Goal: Task Accomplishment & Management: Use online tool/utility

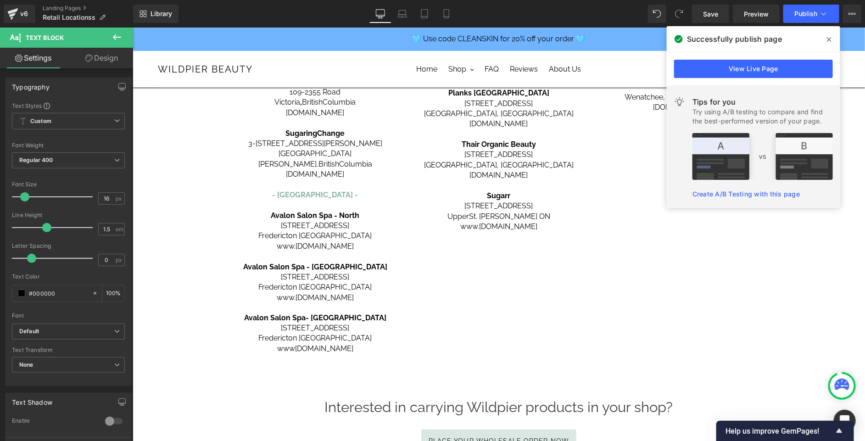
click at [831, 39] on icon at bounding box center [829, 39] width 5 height 7
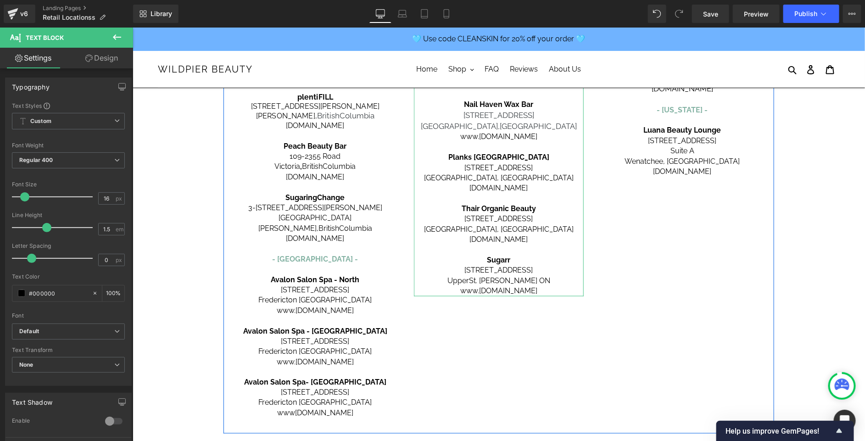
scroll to position [531, 0]
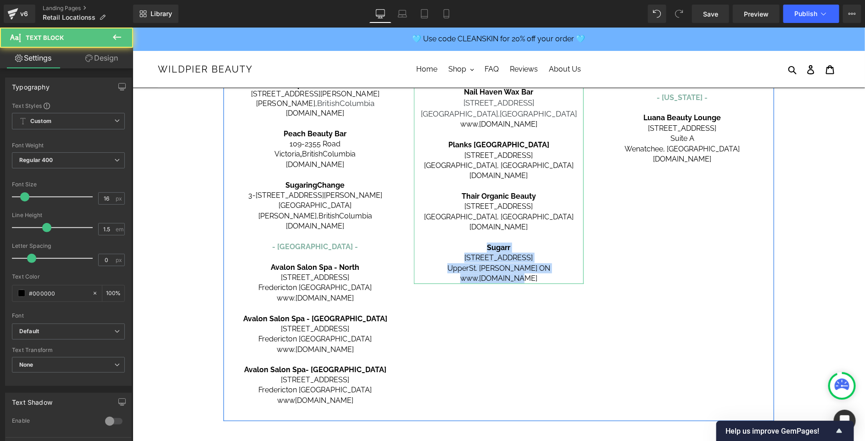
drag, startPoint x: 527, startPoint y: 267, endPoint x: 479, endPoint y: 231, distance: 60.0
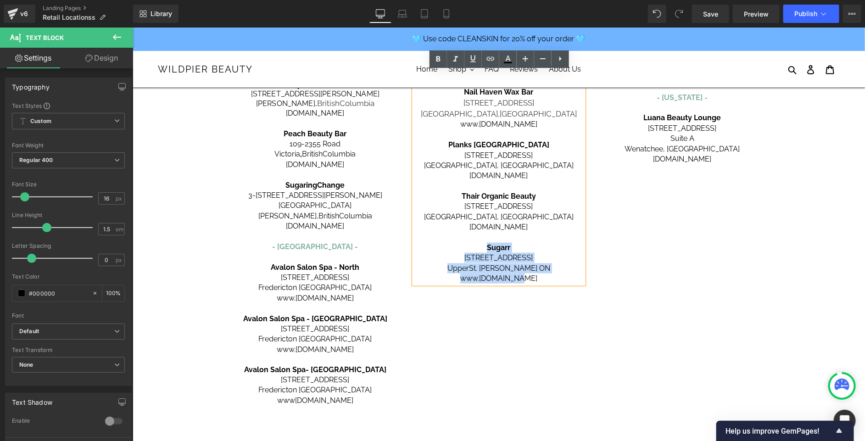
copy div "Sug arr 1091 Talbot Street Upper St. Thomas ON www. sugarr.net"
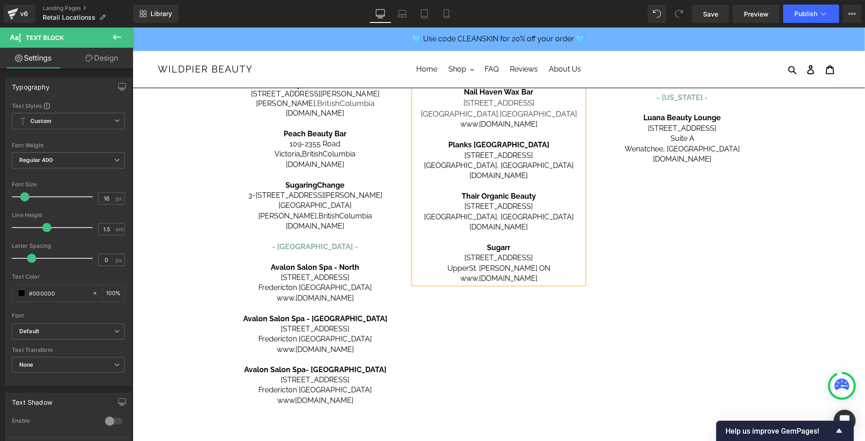
click at [553, 273] on p "www. [DOMAIN_NAME]" at bounding box center [499, 278] width 170 height 10
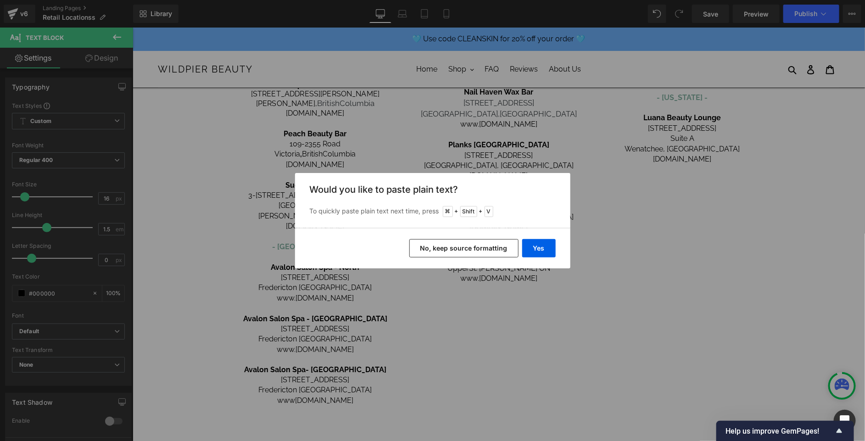
click at [432, 251] on button "No, keep source formatting" at bounding box center [463, 248] width 109 height 18
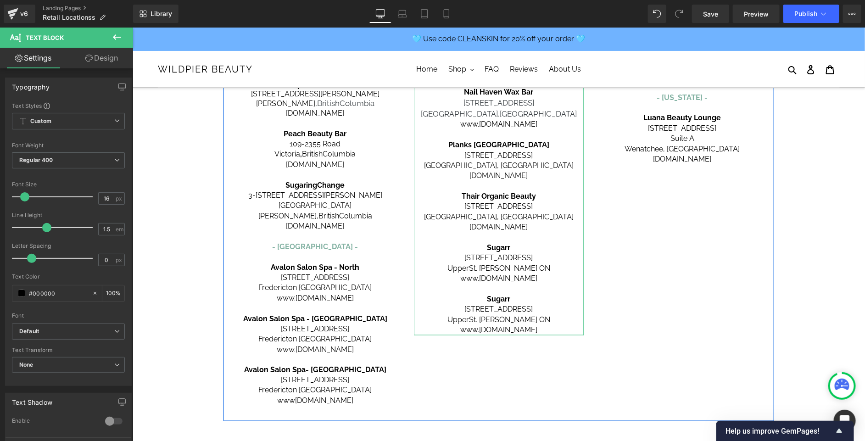
click at [500, 294] on span "arr" at bounding box center [505, 298] width 10 height 9
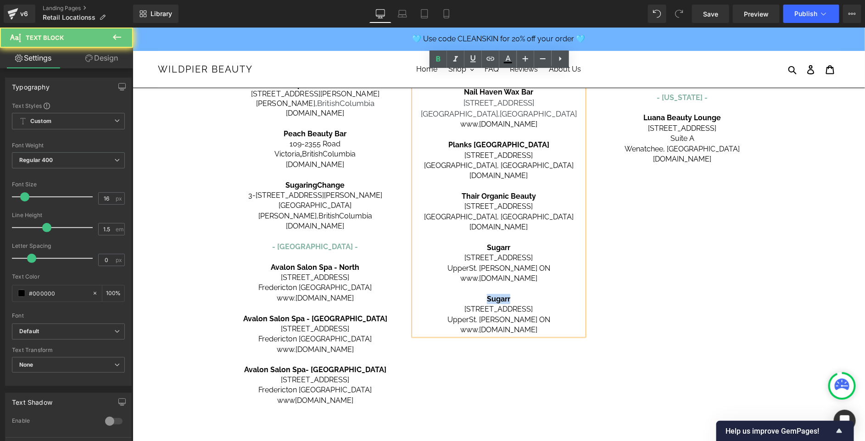
click at [500, 294] on span "arr" at bounding box center [505, 298] width 10 height 9
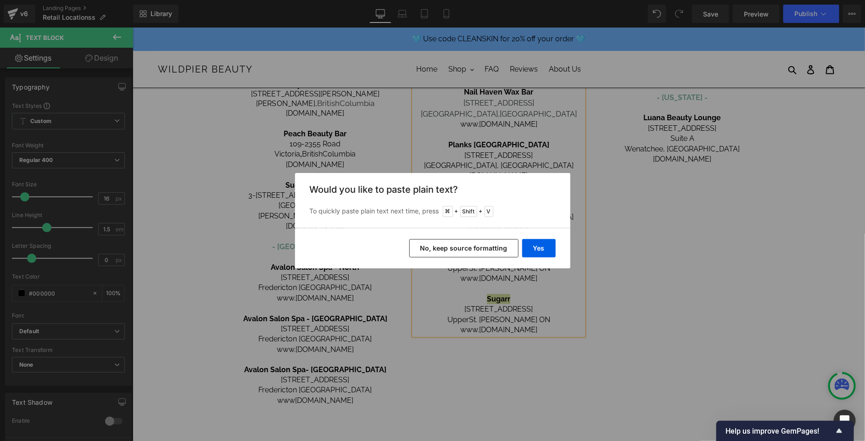
click at [482, 247] on button "No, keep source formatting" at bounding box center [463, 248] width 109 height 18
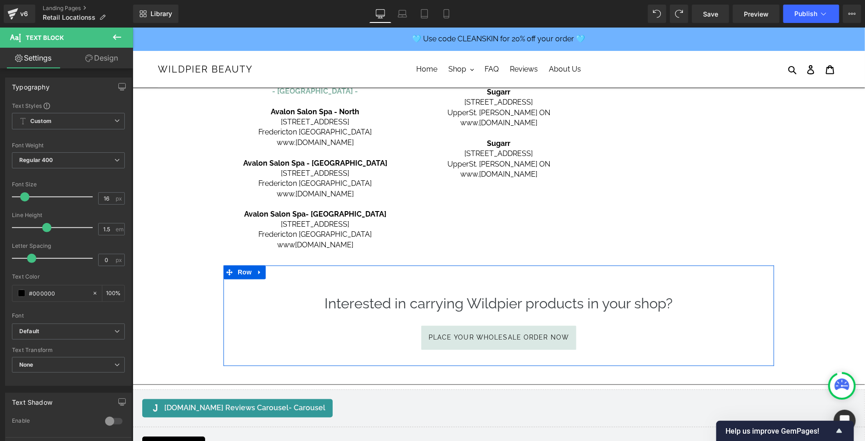
scroll to position [673, 0]
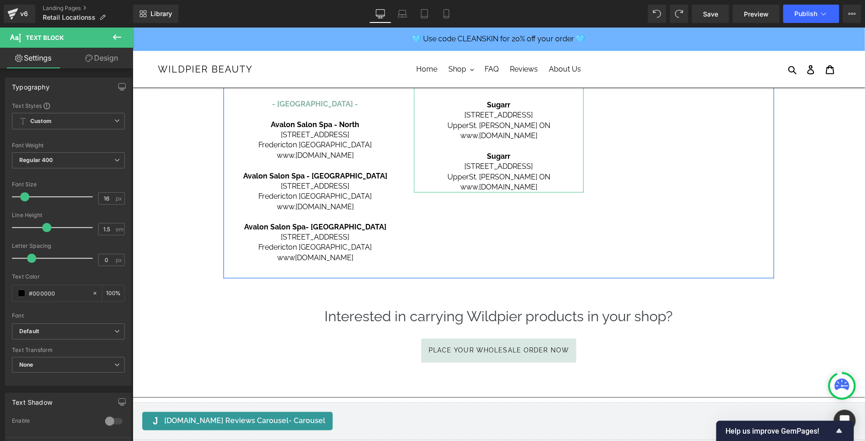
click at [502, 151] on span "arr" at bounding box center [505, 155] width 10 height 9
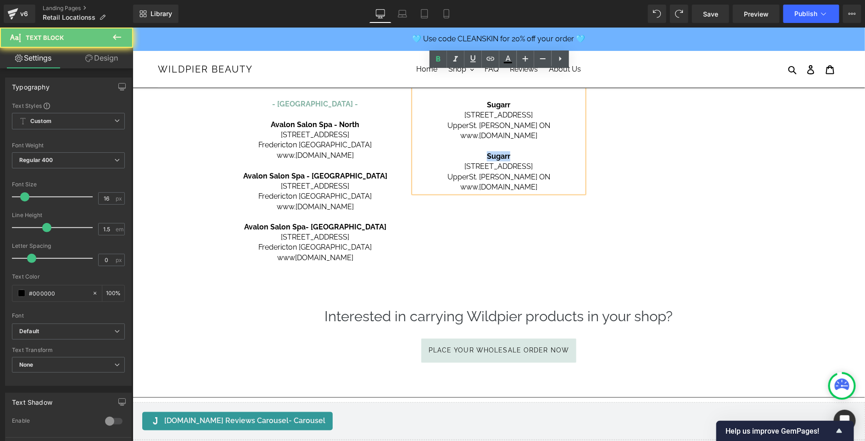
click at [502, 151] on span "arr" at bounding box center [505, 155] width 10 height 9
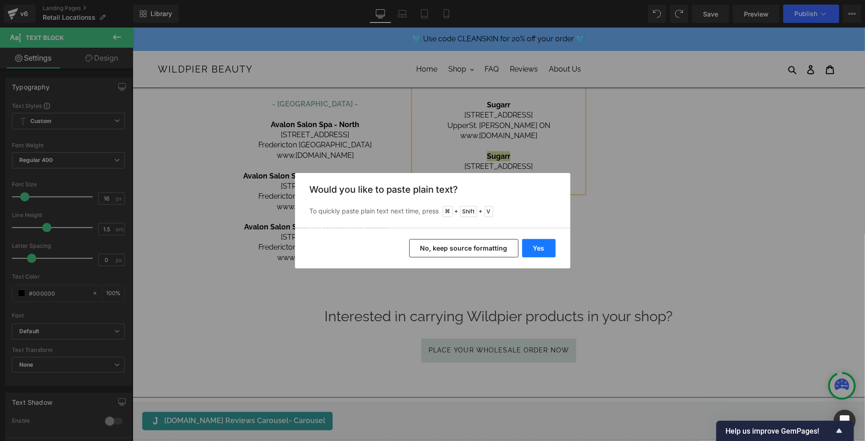
click at [541, 239] on button "Yes" at bounding box center [539, 248] width 34 height 18
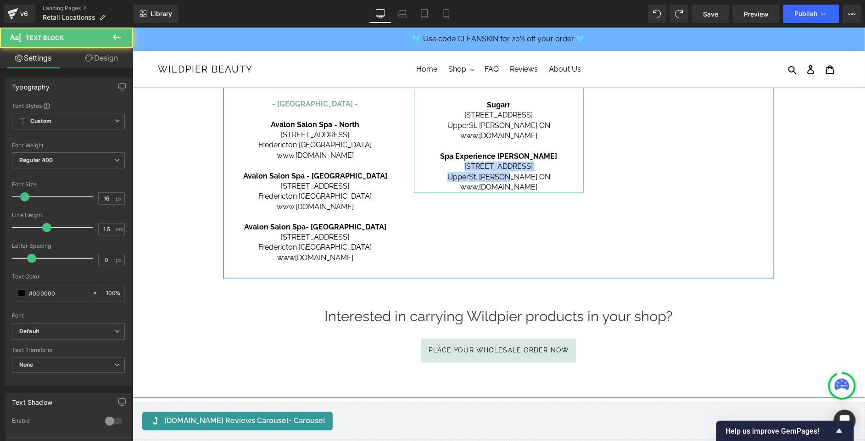
drag, startPoint x: 519, startPoint y: 165, endPoint x: 468, endPoint y: 155, distance: 51.9
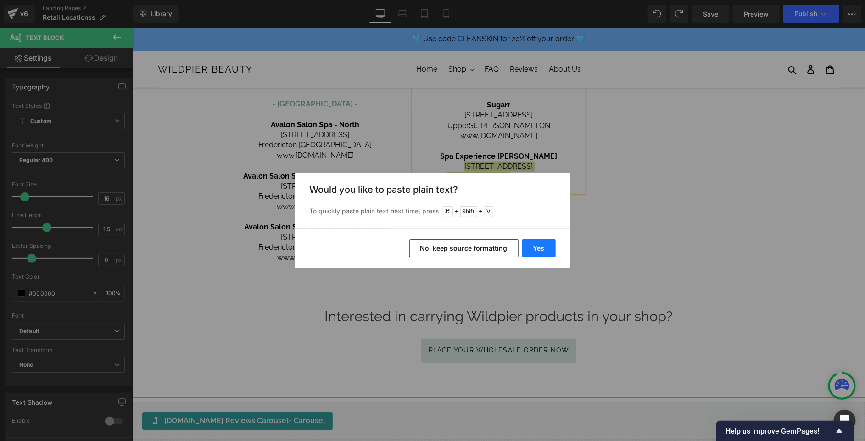
click at [542, 246] on button "Yes" at bounding box center [539, 248] width 34 height 18
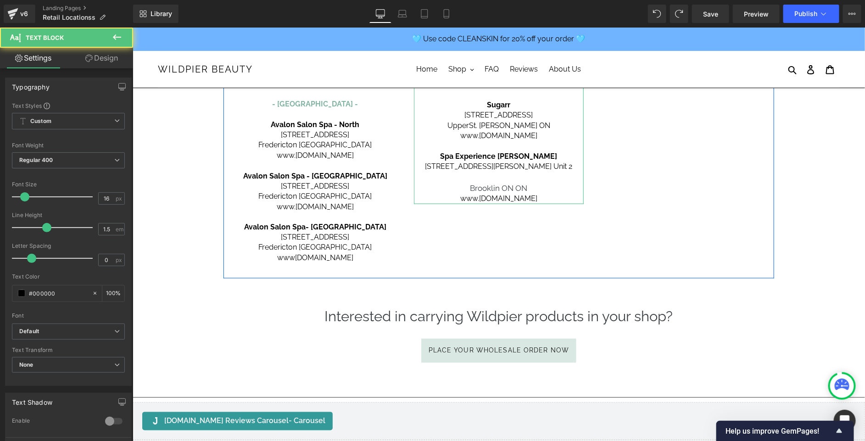
click at [514, 183] on span "Brooklin ON ON" at bounding box center [498, 187] width 57 height 9
click at [509, 172] on p at bounding box center [499, 177] width 170 height 11
click at [510, 172] on span "Brooklin ON ON" at bounding box center [498, 176] width 57 height 9
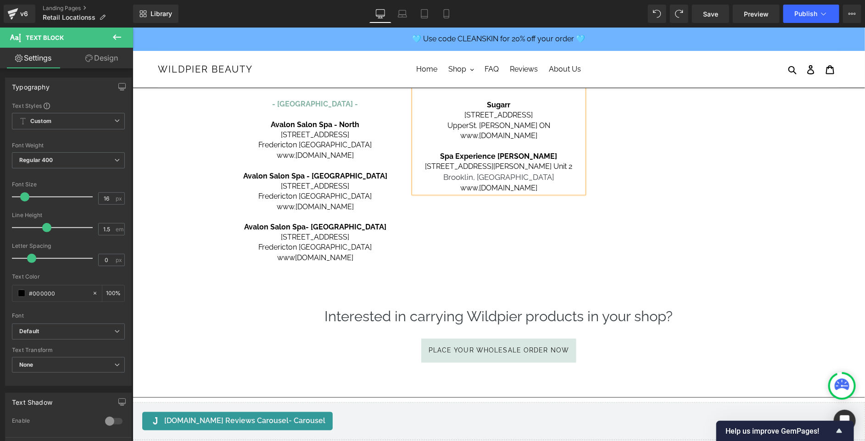
scroll to position [662, 0]
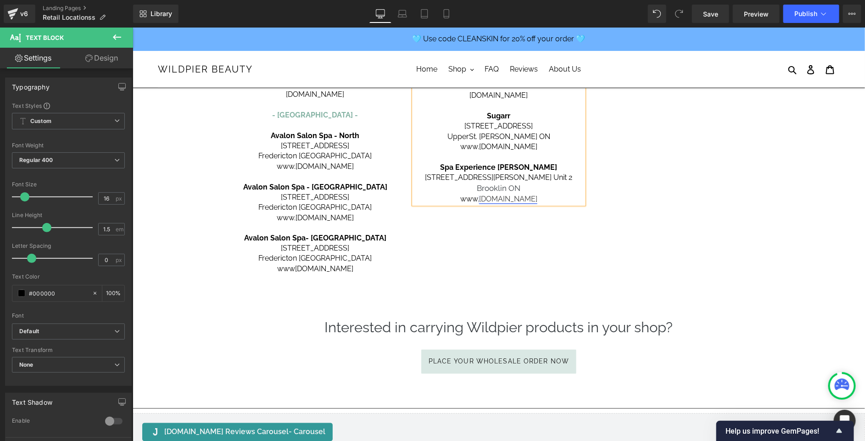
click at [497, 194] on link "[DOMAIN_NAME]" at bounding box center [508, 198] width 58 height 9
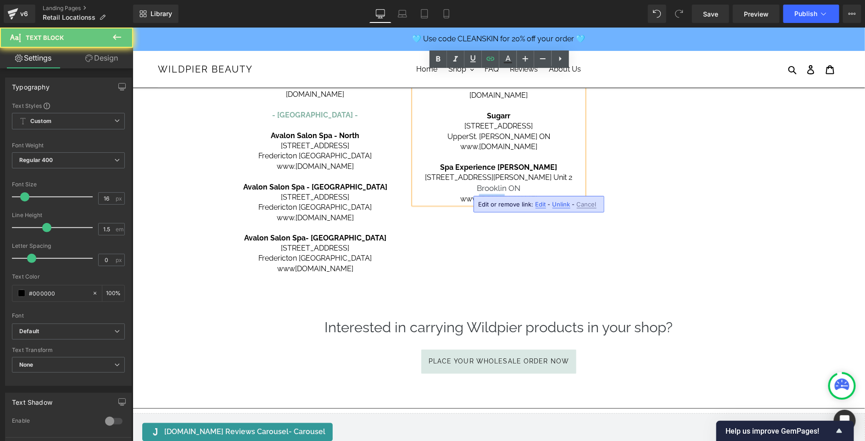
click at [497, 194] on link "[DOMAIN_NAME]" at bounding box center [508, 198] width 58 height 9
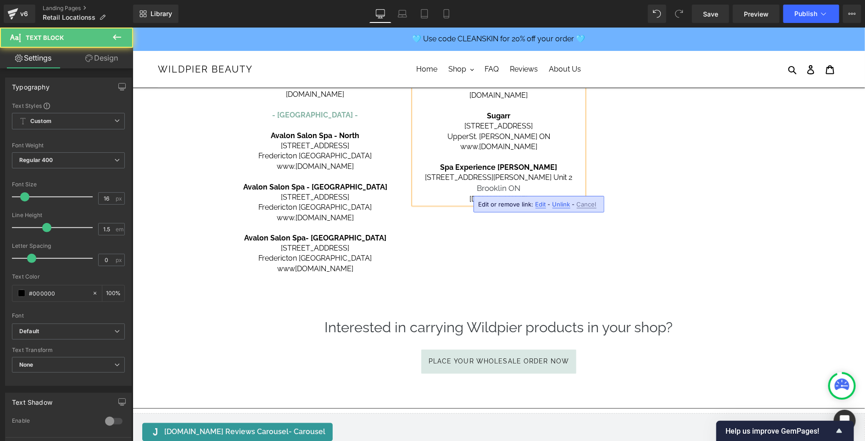
click at [531, 194] on p "www.spaexperience.ca" at bounding box center [499, 199] width 170 height 10
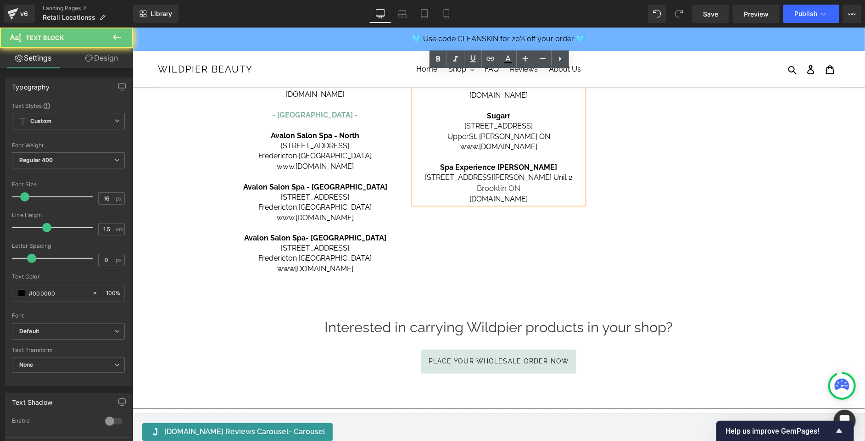
click at [531, 194] on p "www.spaexperience.ca" at bounding box center [499, 199] width 170 height 10
click at [490, 57] on icon at bounding box center [490, 58] width 11 height 11
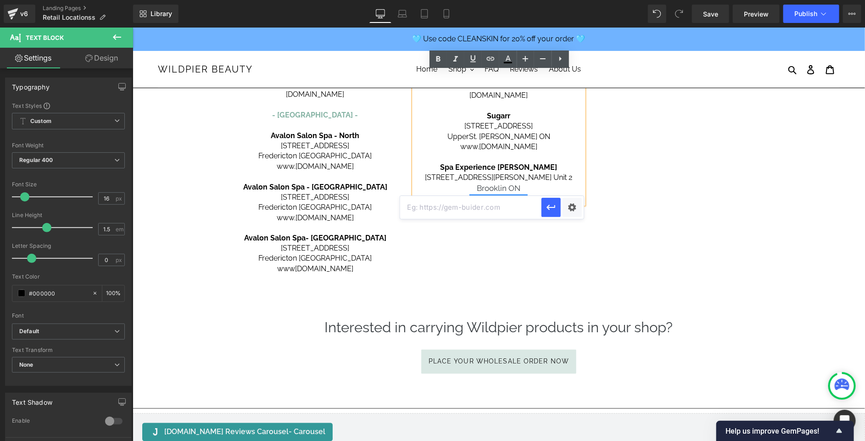
click at [473, 209] on input "text" at bounding box center [470, 207] width 141 height 23
paste input "https://spaexperience.ca/"
type input "https://spaexperience.ca/"
click at [550, 208] on icon "button" at bounding box center [551, 207] width 11 height 11
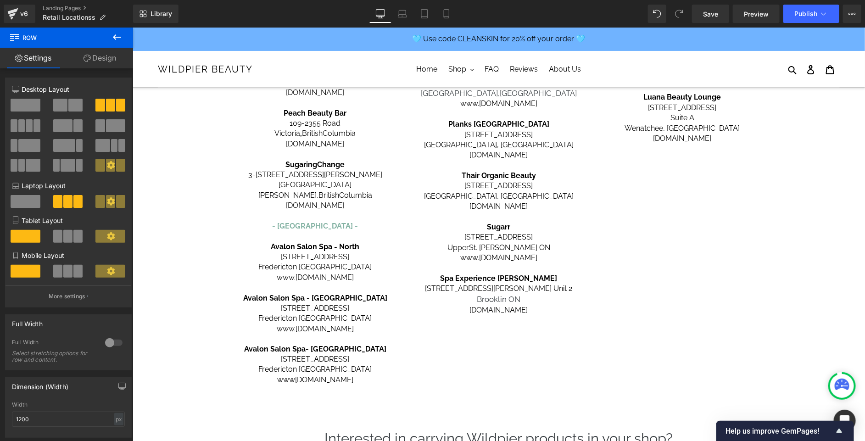
scroll to position [956, 0]
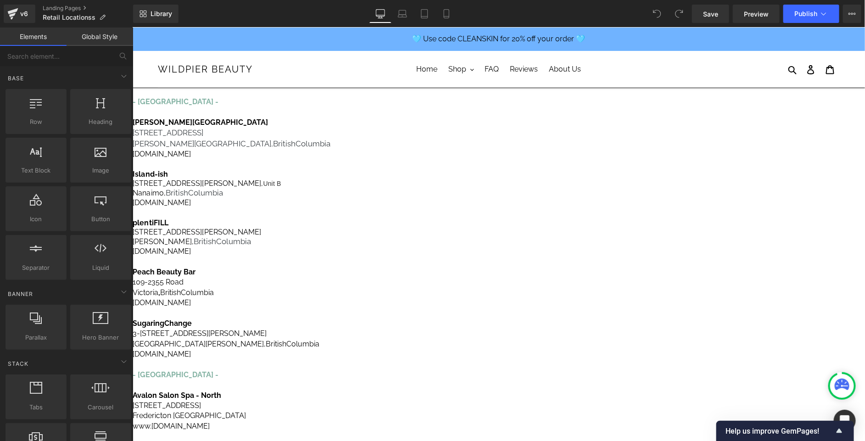
scroll to position [369, 0]
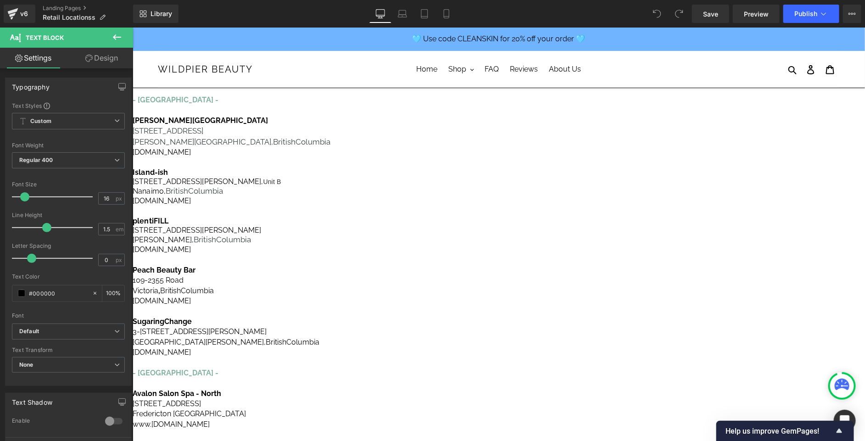
drag, startPoint x: 359, startPoint y: 166, endPoint x: 251, endPoint y: 134, distance: 112.8
click at [251, 134] on div "[GEOGRAPHIC_DATA] - [GEOGRAPHIC_DATA] - Carbon Environmental Boutique [STREET_A…" at bounding box center [407, 164] width 551 height 756
copy div "[PERSON_NAME][GEOGRAPHIC_DATA] [STREET_ADDRESS][PERSON_NAME] [DOMAIN_NAME]"
click at [249, 125] on p "[PERSON_NAME][GEOGRAPHIC_DATA]" at bounding box center [407, 120] width 551 height 10
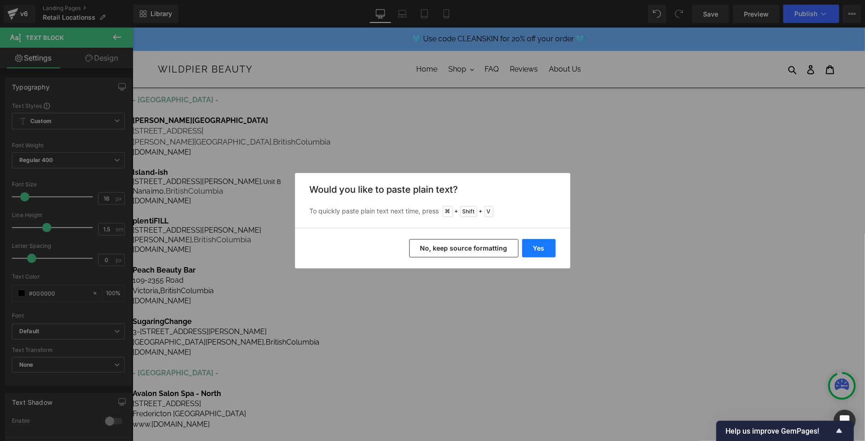
click at [544, 246] on button "Yes" at bounding box center [539, 248] width 34 height 18
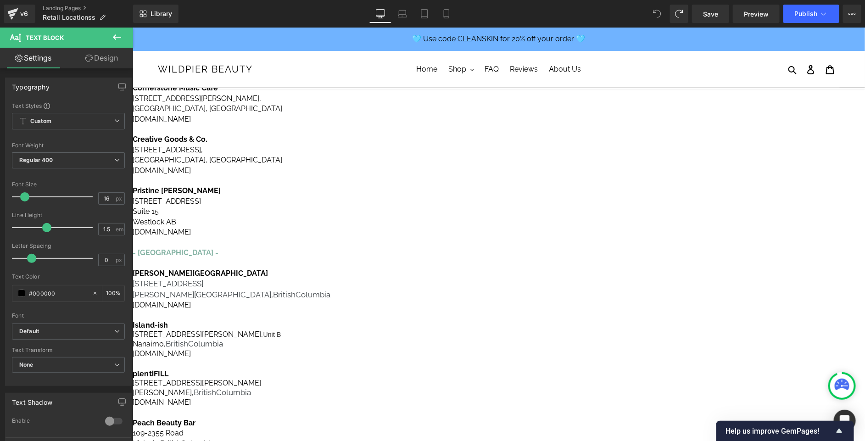
scroll to position [248, 0]
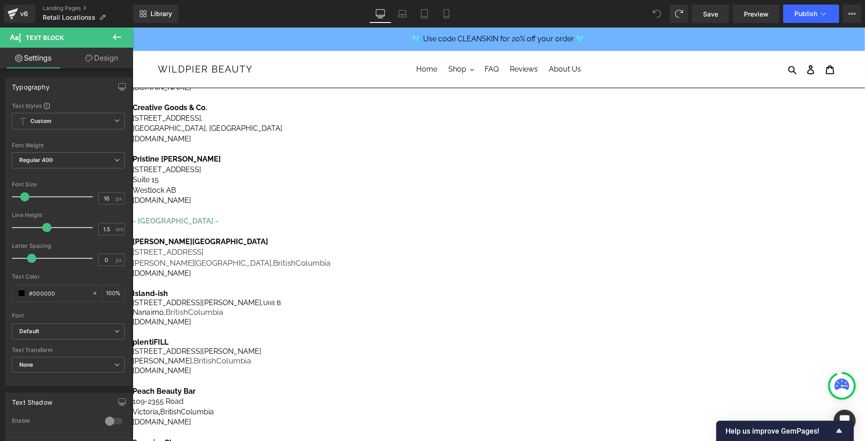
click at [168, 297] on strong "Island-ish" at bounding box center [150, 293] width 36 height 9
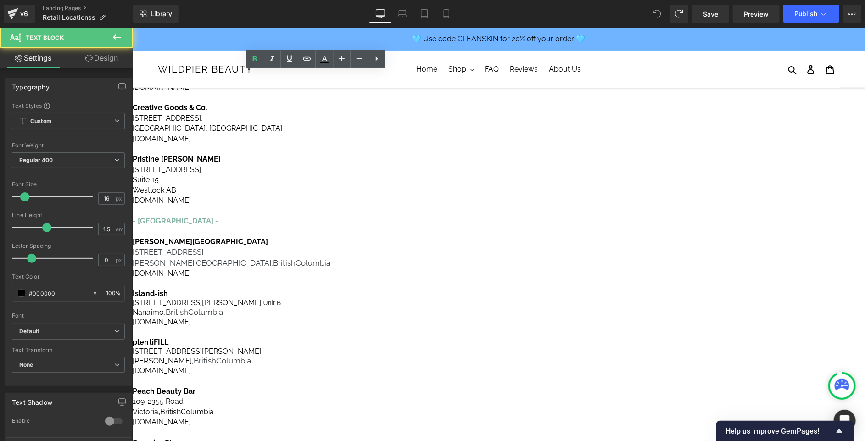
click at [249, 246] on p "[PERSON_NAME][GEOGRAPHIC_DATA]" at bounding box center [407, 241] width 551 height 10
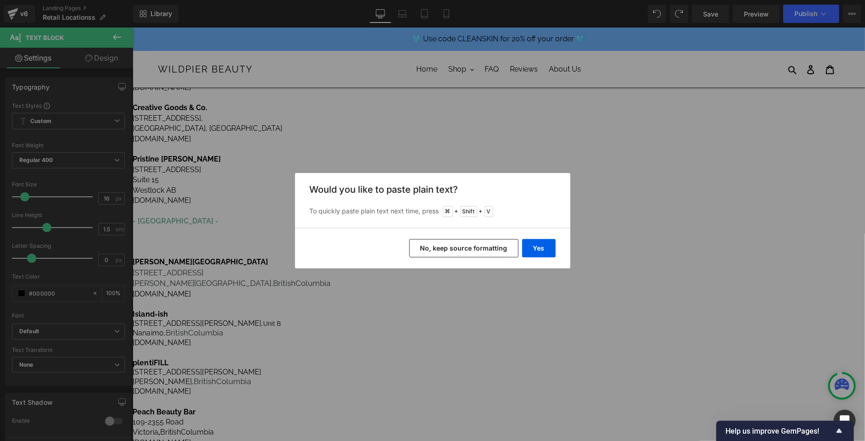
click at [472, 236] on div "Yes No, keep source formatting" at bounding box center [432, 248] width 275 height 40
click at [464, 249] on button "No, keep source formatting" at bounding box center [463, 248] width 109 height 18
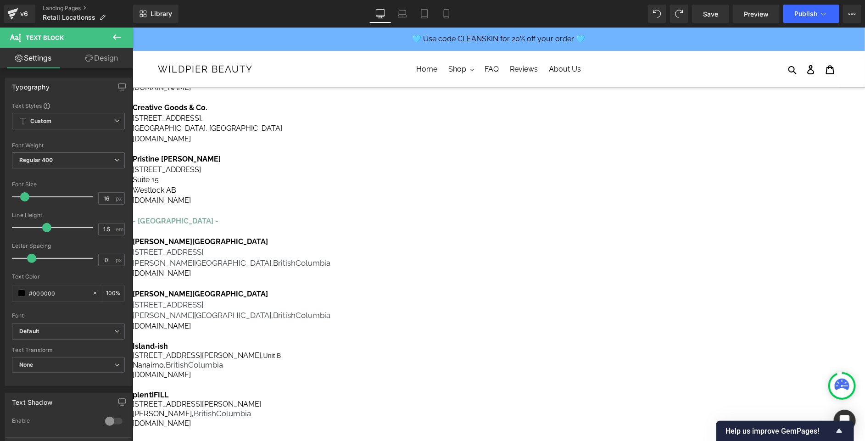
click at [268, 246] on span "[PERSON_NAME][GEOGRAPHIC_DATA]" at bounding box center [199, 241] width 135 height 9
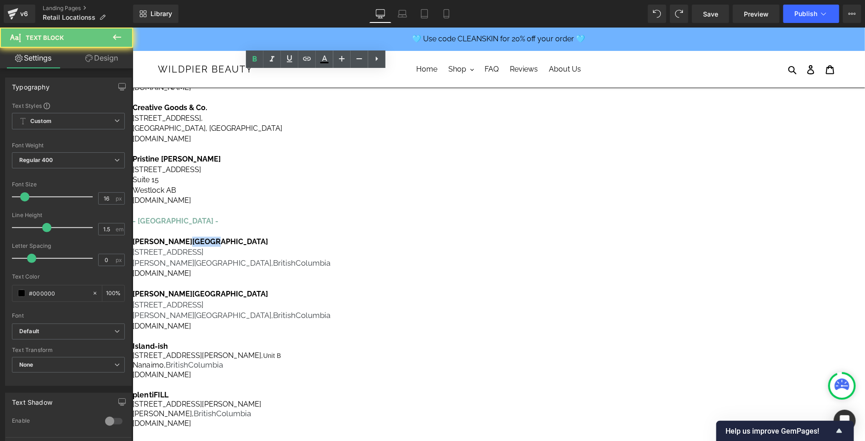
click at [268, 246] on span "[PERSON_NAME][GEOGRAPHIC_DATA]" at bounding box center [199, 241] width 135 height 9
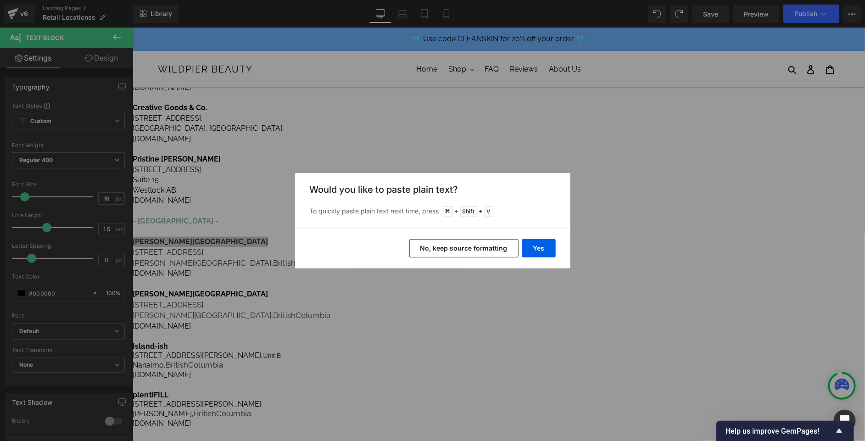
click at [443, 246] on button "No, keep source formatting" at bounding box center [463, 248] width 109 height 18
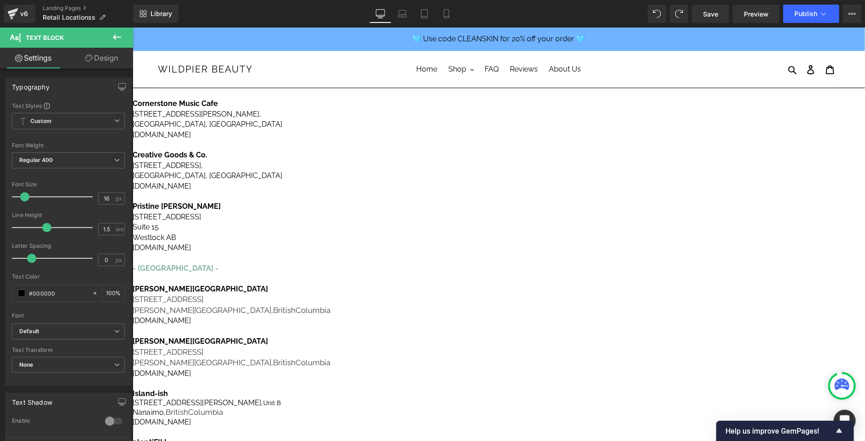
scroll to position [207, 0]
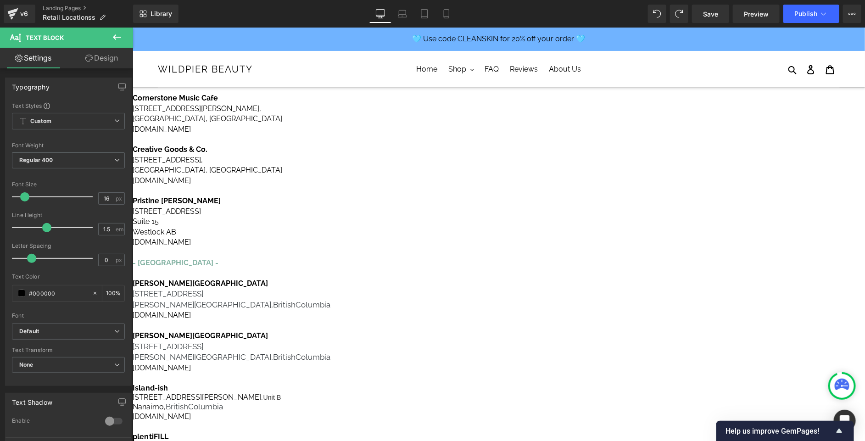
click at [268, 287] on span "[PERSON_NAME][GEOGRAPHIC_DATA]" at bounding box center [199, 283] width 135 height 9
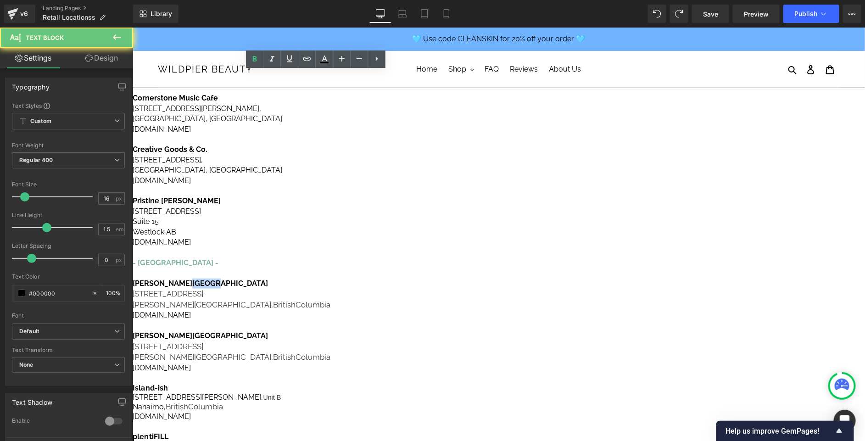
click at [268, 287] on span "[PERSON_NAME][GEOGRAPHIC_DATA]" at bounding box center [199, 283] width 135 height 9
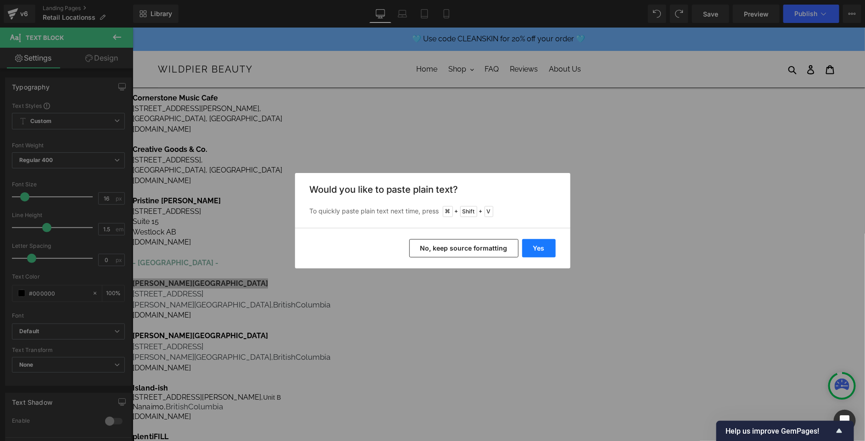
click at [548, 242] on button "Yes" at bounding box center [539, 248] width 34 height 18
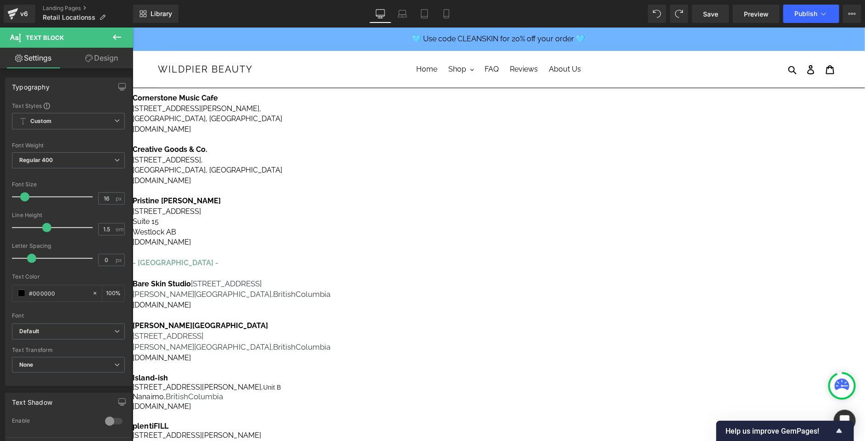
click at [190, 288] on b "Bare Skin Studio" at bounding box center [161, 283] width 58 height 9
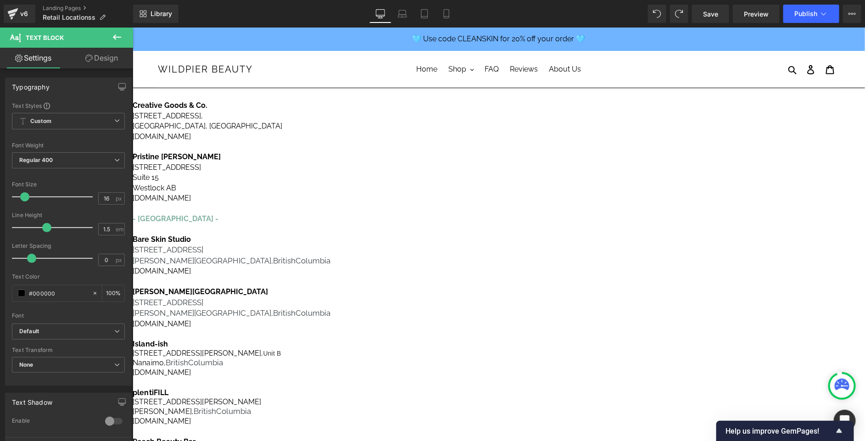
scroll to position [274, 0]
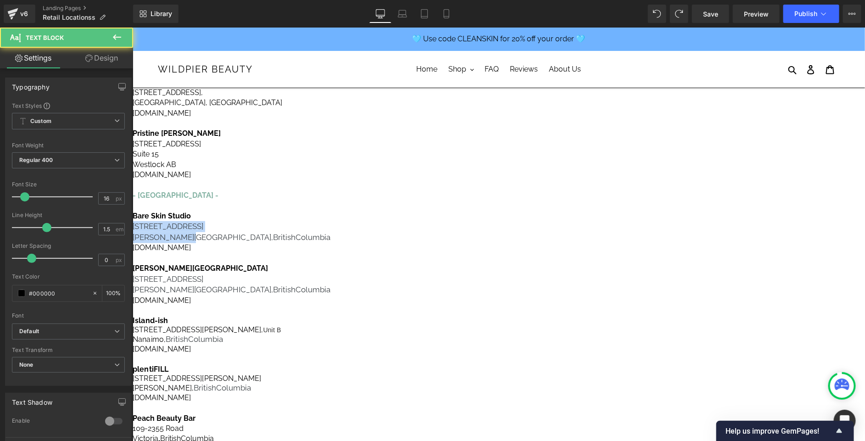
drag, startPoint x: 313, startPoint y: 251, endPoint x: 289, endPoint y: 242, distance: 25.6
click at [289, 242] on div "CANADA - [GEOGRAPHIC_DATA] - Carbon Environmental Boutique [STREET_ADDRESS] [DO…" at bounding box center [407, 286] width 551 height 809
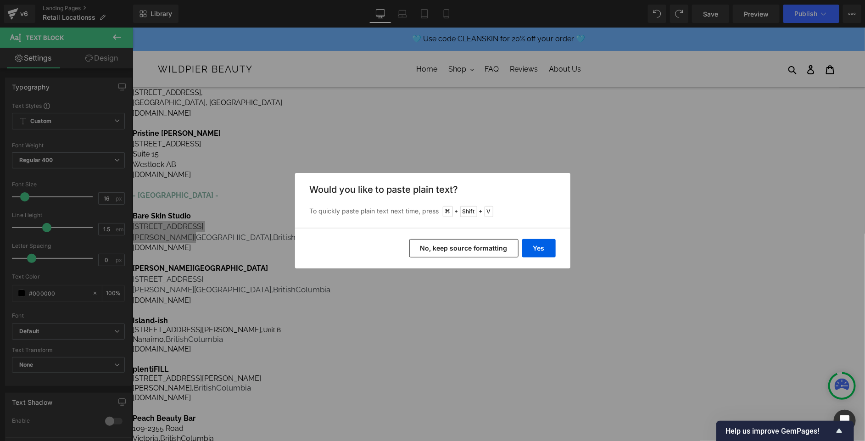
click at [436, 250] on button "No, keep source formatting" at bounding box center [463, 248] width 109 height 18
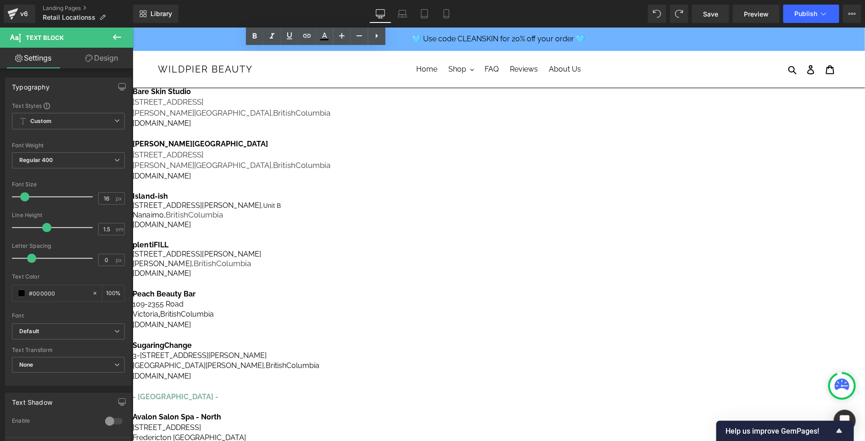
scroll to position [386, 0]
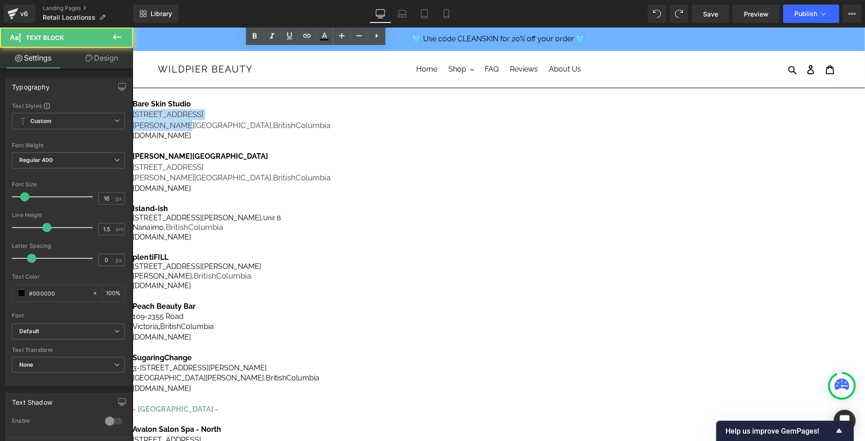
drag, startPoint x: 291, startPoint y: 128, endPoint x: 308, endPoint y: 136, distance: 19.5
click at [308, 136] on div "CANADA - [GEOGRAPHIC_DATA] - Carbon Environmental Boutique [STREET_ADDRESS] [DO…" at bounding box center [407, 174] width 551 height 809
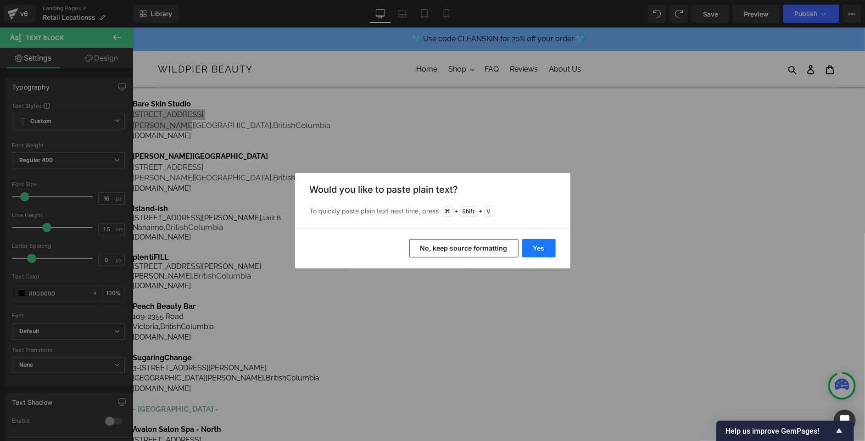
click at [539, 250] on button "Yes" at bounding box center [539, 248] width 34 height 18
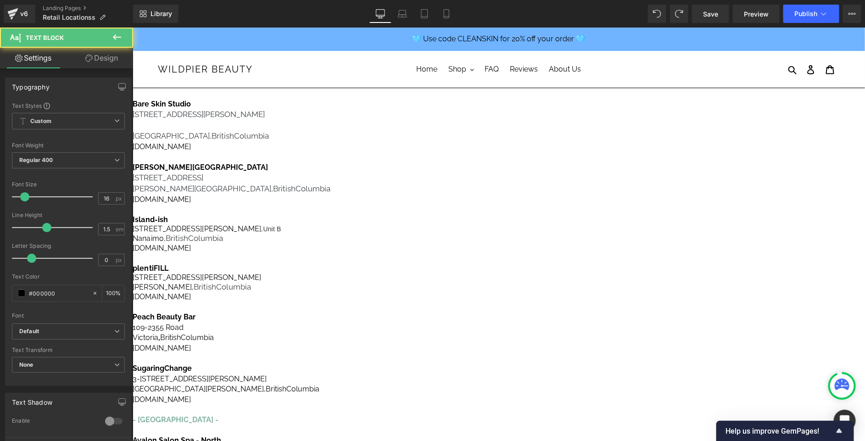
click at [325, 131] on p at bounding box center [407, 125] width 551 height 11
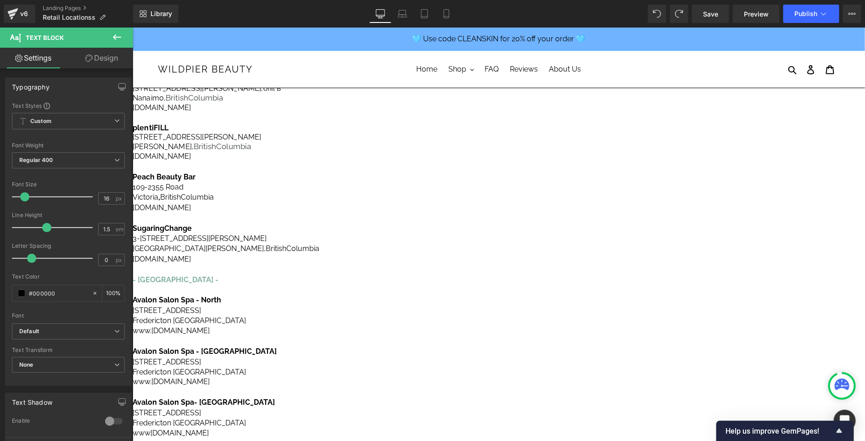
scroll to position [518, 0]
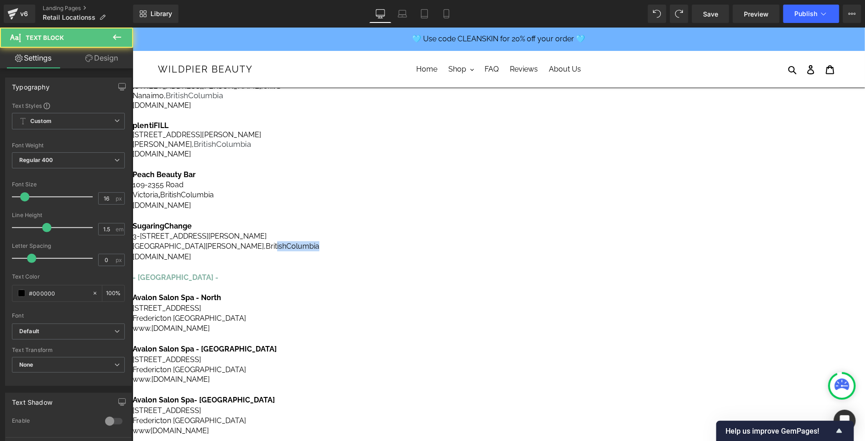
drag, startPoint x: 365, startPoint y: 261, endPoint x: 319, endPoint y: 260, distance: 46.8
click at [319, 251] on p "[GEOGRAPHIC_DATA][PERSON_NAME], [GEOGRAPHIC_DATA]" at bounding box center [407, 246] width 551 height 10
drag, startPoint x: 329, startPoint y: 210, endPoint x: 377, endPoint y: 207, distance: 48.3
click at [370, 200] on p "[GEOGRAPHIC_DATA] , [GEOGRAPHIC_DATA]" at bounding box center [407, 195] width 551 height 10
drag, startPoint x: 359, startPoint y: 156, endPoint x: 331, endPoint y: 156, distance: 28.5
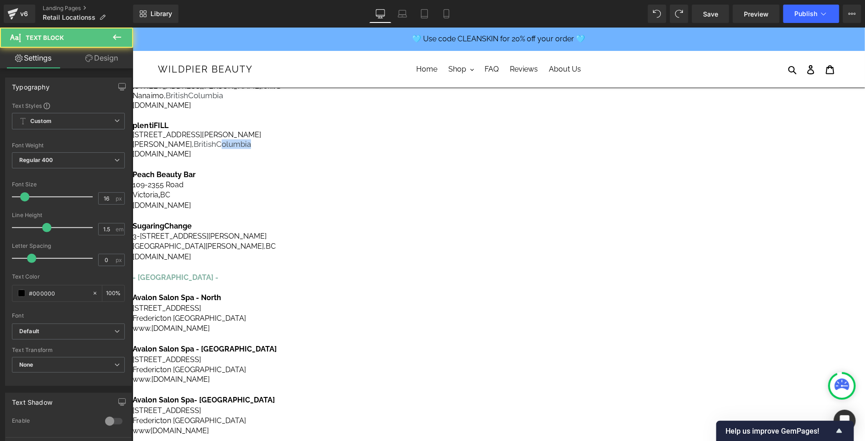
click at [331, 149] on p "[PERSON_NAME], [GEOGRAPHIC_DATA]" at bounding box center [407, 144] width 551 height 10
drag, startPoint x: 365, startPoint y: 112, endPoint x: 324, endPoint y: 113, distance: 40.4
click at [324, 100] on p "Nanaimo, [GEOGRAPHIC_DATA]" at bounding box center [407, 95] width 551 height 10
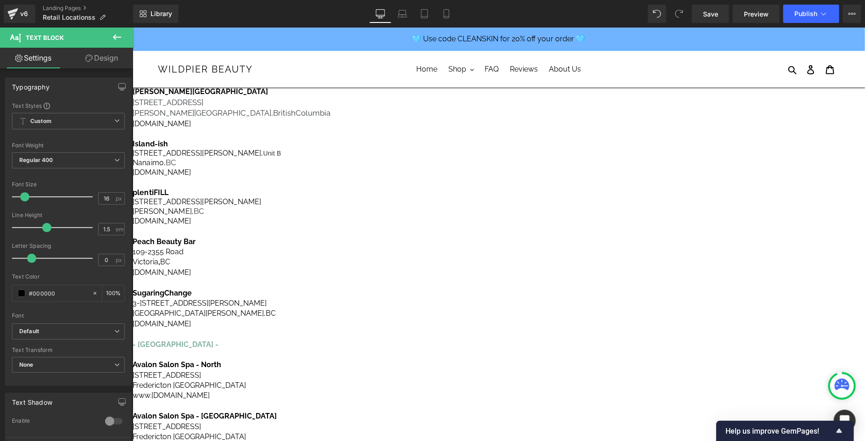
scroll to position [397, 0]
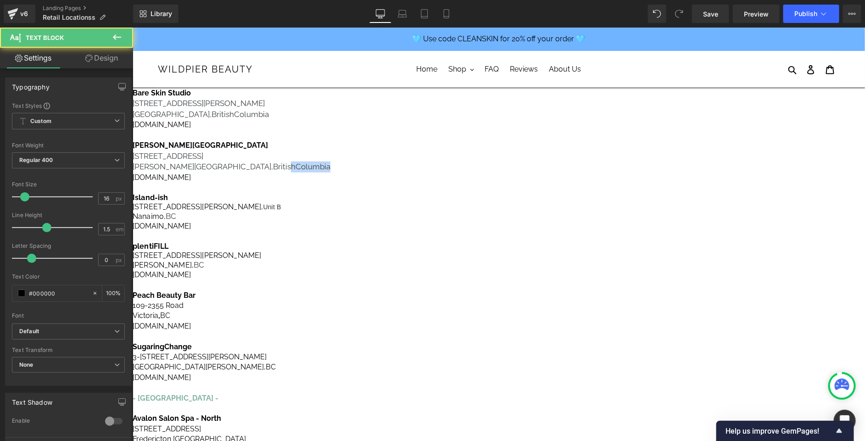
drag, startPoint x: 375, startPoint y: 181, endPoint x: 330, endPoint y: 181, distance: 45.0
click at [330, 172] on p "[PERSON_NAME][GEOGRAPHIC_DATA], [GEOGRAPHIC_DATA]" at bounding box center [407, 166] width 551 height 11
drag, startPoint x: 369, startPoint y: 129, endPoint x: 317, endPoint y: 129, distance: 51.9
click at [317, 120] on p "[GEOGRAPHIC_DATA], [GEOGRAPHIC_DATA]" at bounding box center [407, 114] width 551 height 11
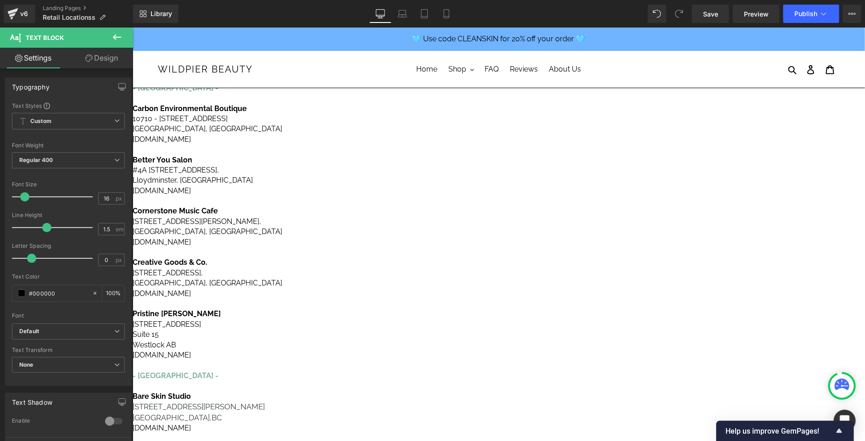
scroll to position [92, 0]
click at [341, 351] on p "Westlock AB" at bounding box center [407, 346] width 551 height 10
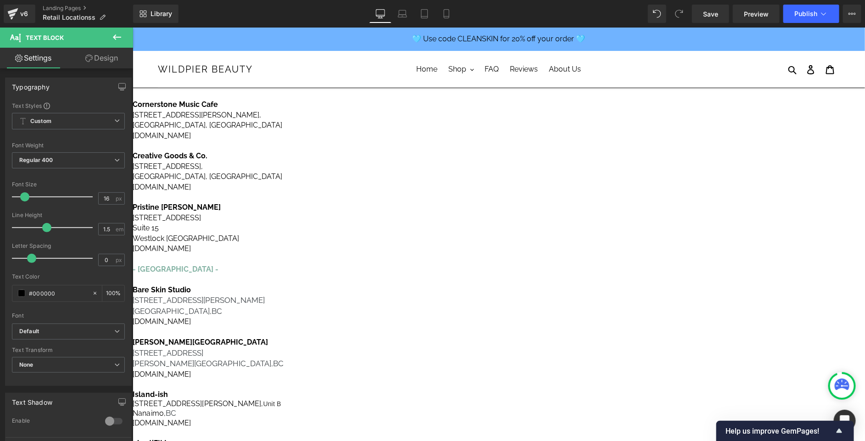
scroll to position [224, 0]
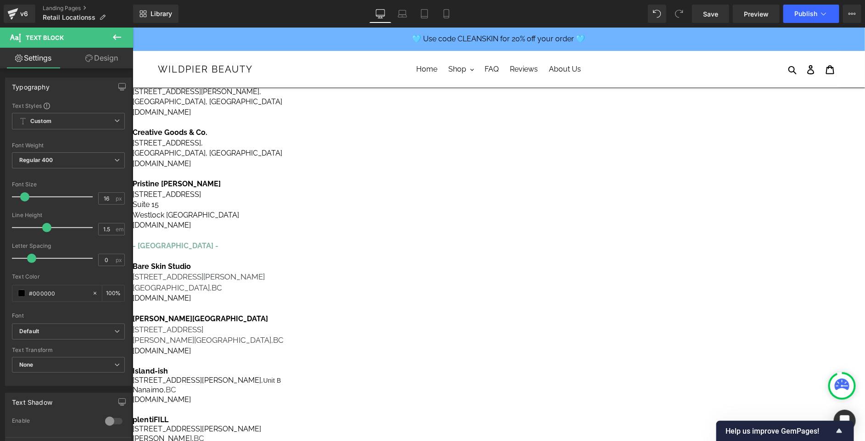
click at [317, 220] on p "Westlock [GEOGRAPHIC_DATA]" at bounding box center [407, 215] width 551 height 10
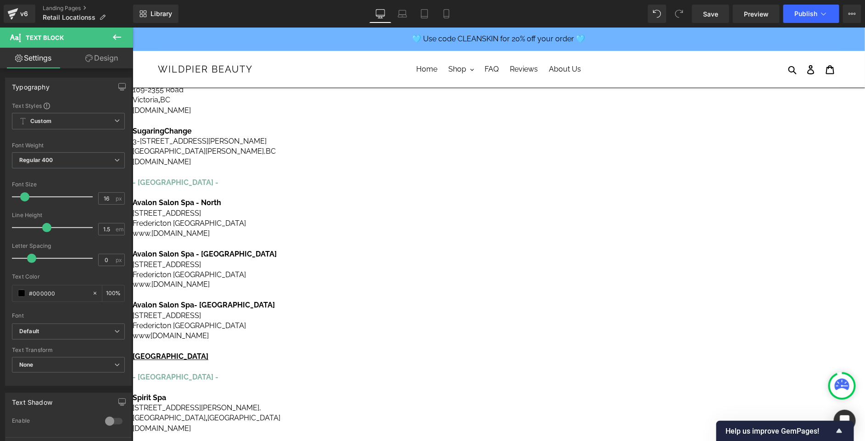
scroll to position [617, 0]
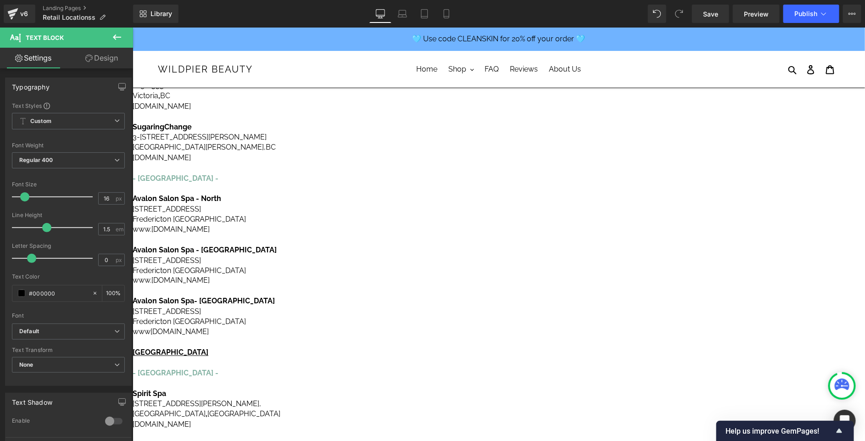
click at [328, 224] on p "Fredericton [GEOGRAPHIC_DATA]" at bounding box center [407, 219] width 551 height 10
click at [326, 275] on p "Fredericton [GEOGRAPHIC_DATA]" at bounding box center [407, 270] width 551 height 10
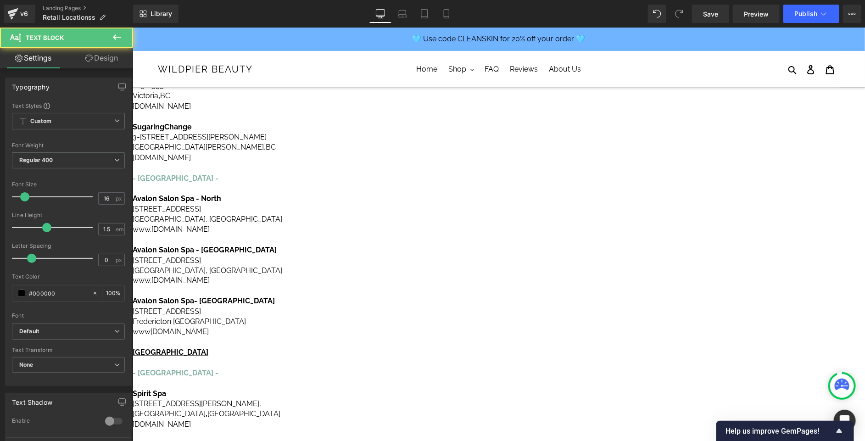
click at [327, 327] on p "Fredericton [GEOGRAPHIC_DATA]" at bounding box center [407, 322] width 551 height 10
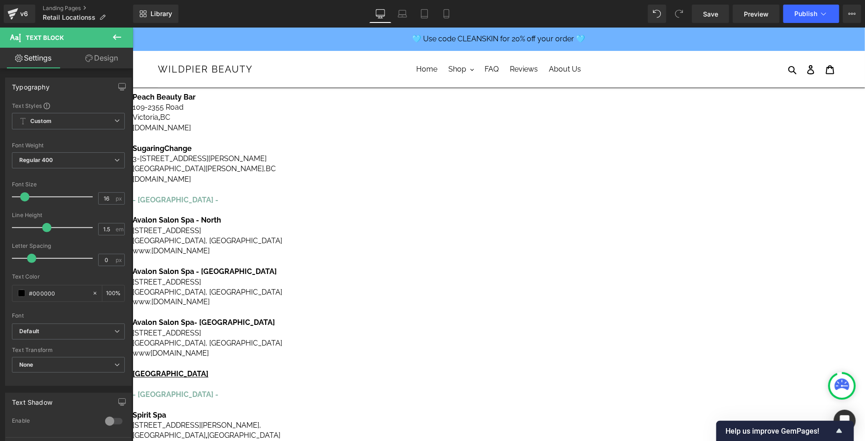
scroll to position [593, 0]
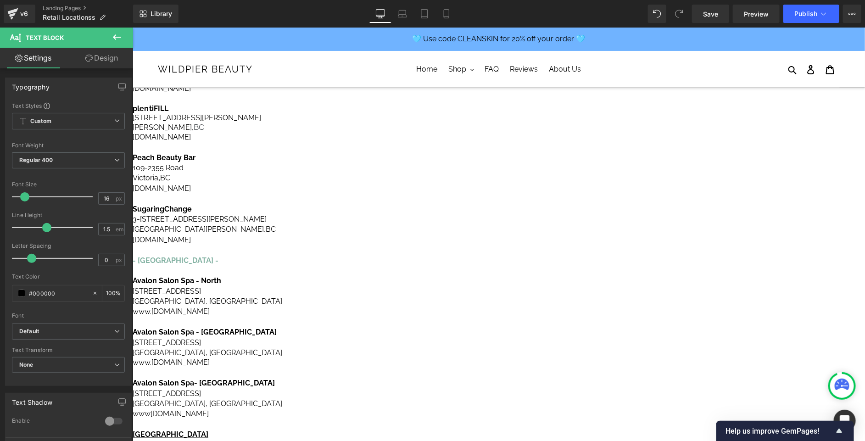
scroll to position [522, 0]
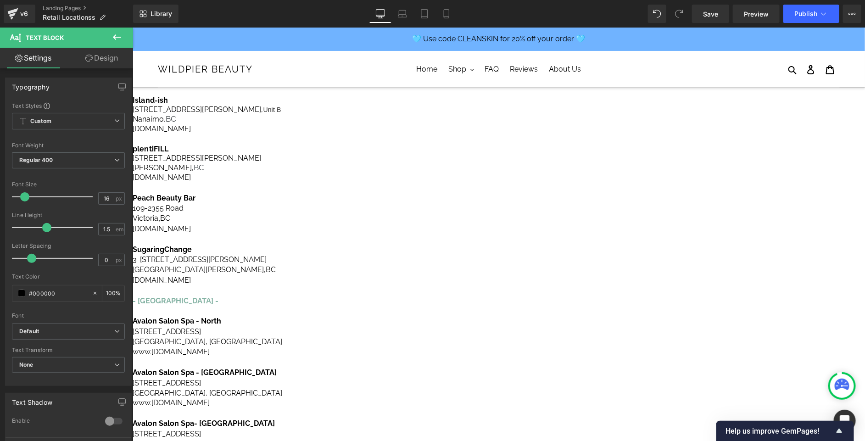
scroll to position [453, 0]
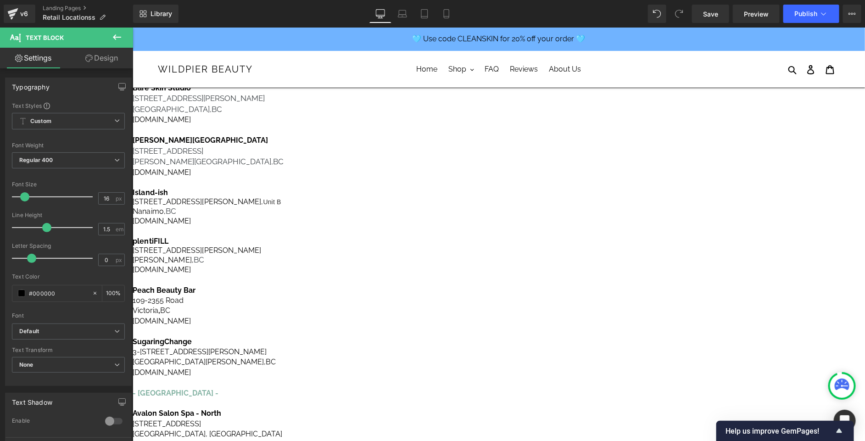
scroll to position [374, 0]
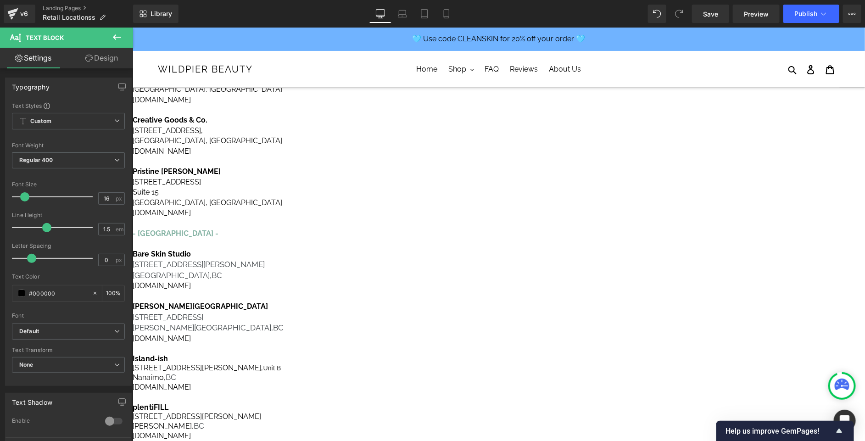
scroll to position [219, 0]
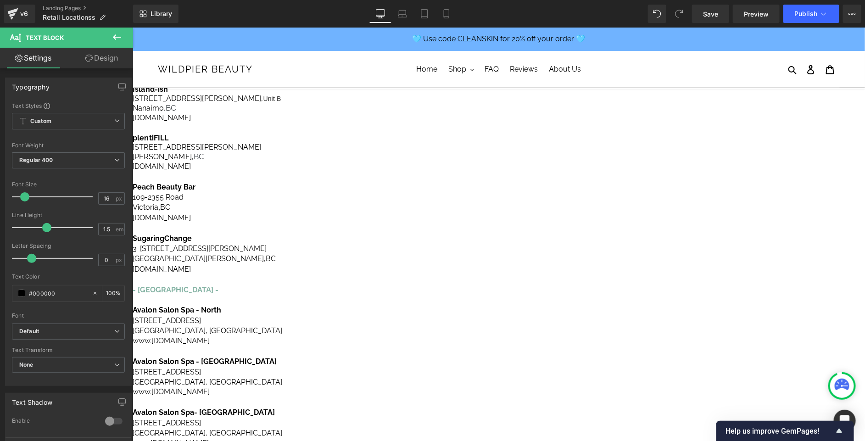
scroll to position [507, 0]
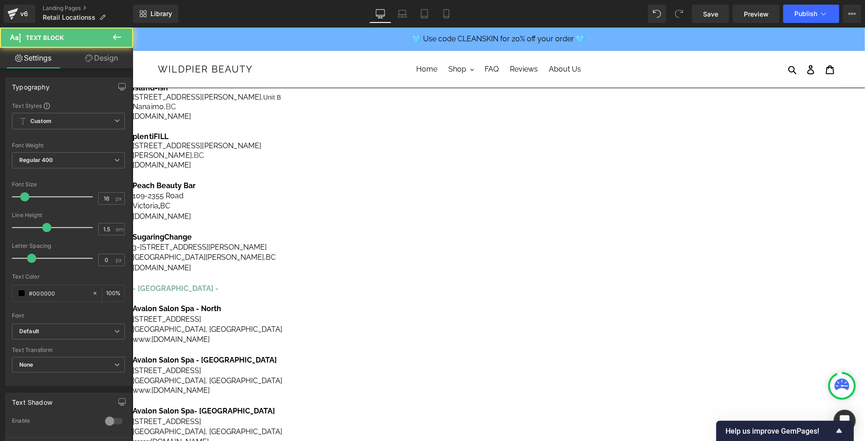
drag, startPoint x: 364, startPoint y: 284, endPoint x: 283, endPoint y: 250, distance: 88.1
click at [283, 250] on div "CANADA - [GEOGRAPHIC_DATA] - Carbon Environmental Boutique [STREET_ADDRESS] [DO…" at bounding box center [407, 53] width 551 height 809
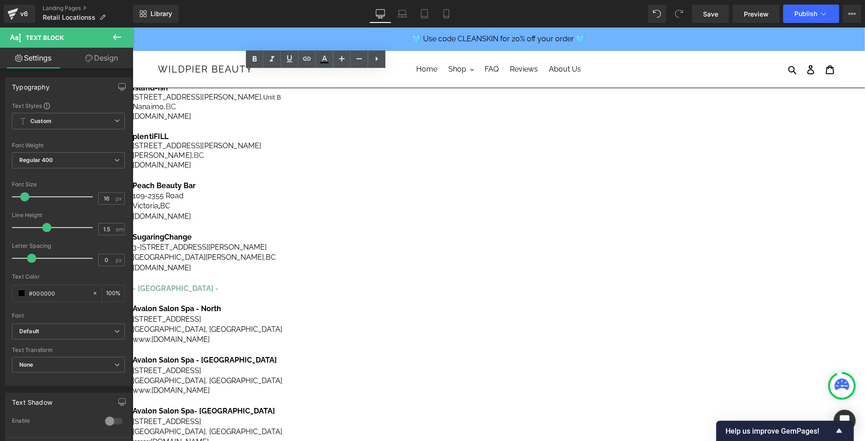
copy div "Sugaring Change 3-[STREET_ADDRESS][PERSON_NAME][PERSON_NAME] [DOMAIN_NAME]"
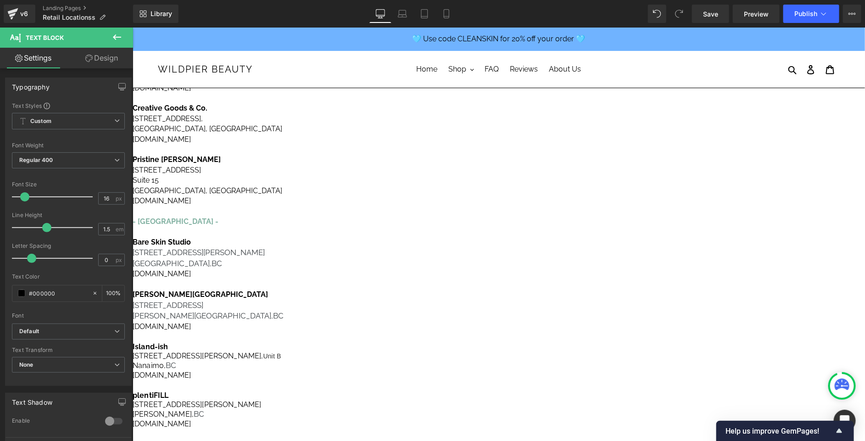
scroll to position [250, 0]
click at [190, 276] on link "[DOMAIN_NAME]" at bounding box center [161, 271] width 58 height 9
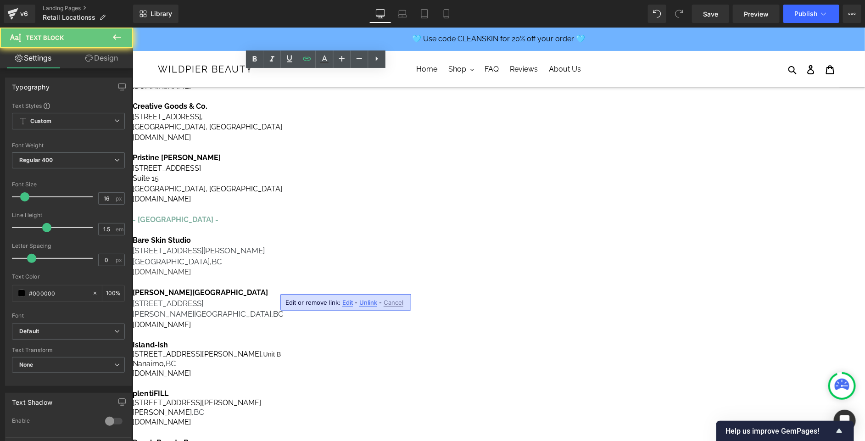
click at [190, 276] on link "[DOMAIN_NAME]" at bounding box center [161, 271] width 58 height 9
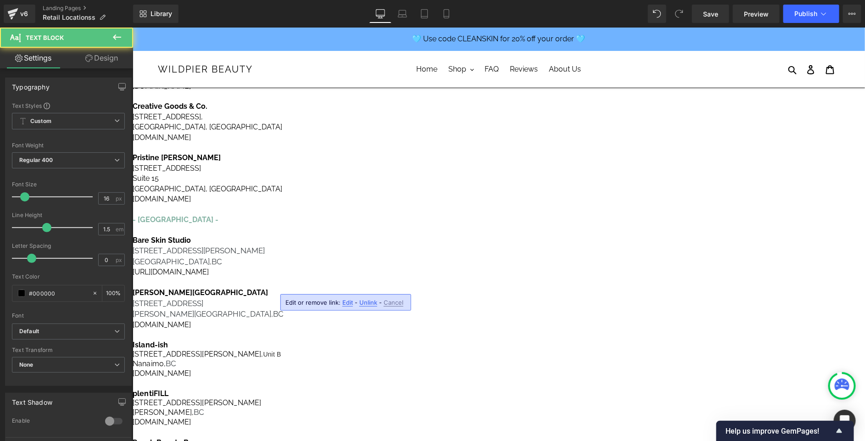
click at [378, 235] on p "- [GEOGRAPHIC_DATA] -" at bounding box center [407, 224] width 551 height 21
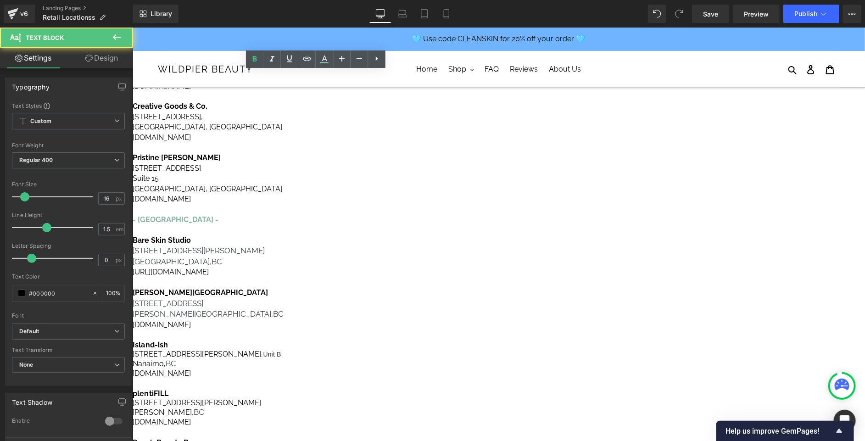
click at [299, 277] on p "[URL][DOMAIN_NAME]" at bounding box center [407, 272] width 551 height 10
click at [319, 277] on p "[DOMAIN_NAME]" at bounding box center [407, 272] width 551 height 10
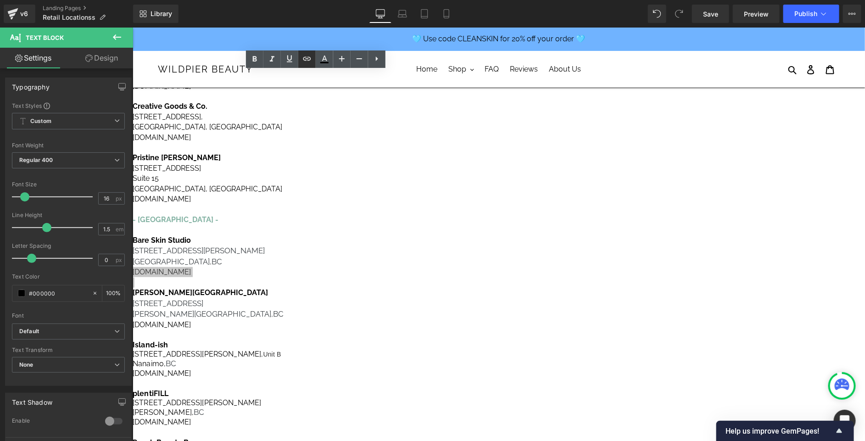
click at [308, 61] on icon at bounding box center [307, 58] width 11 height 11
click at [303, 307] on input "text" at bounding box center [287, 305] width 141 height 23
paste input "[URL][DOMAIN_NAME]"
type input "[URL][DOMAIN_NAME]"
click at [367, 311] on button "button" at bounding box center [367, 305] width 19 height 19
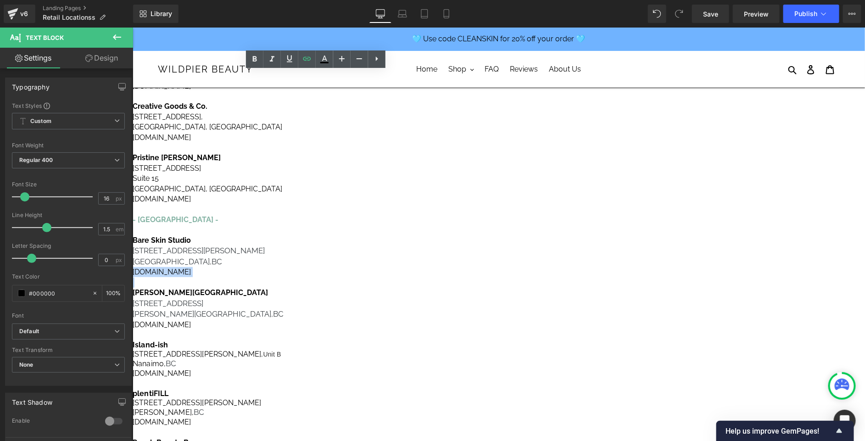
click at [394, 277] on p "[DOMAIN_NAME]" at bounding box center [407, 272] width 551 height 10
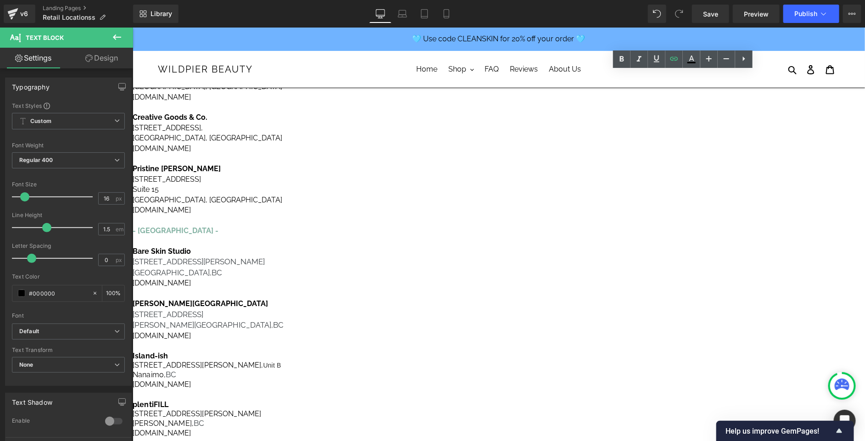
drag, startPoint x: 724, startPoint y: 233, endPoint x: 656, endPoint y: 179, distance: 86.9
copy div "- [US_STATE] - From the Attic [STREET_ADDRESS] instagram. fromtheattic"
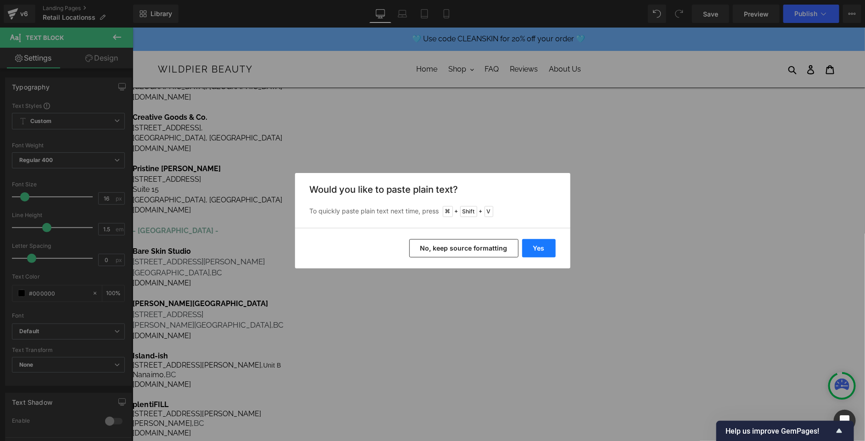
click at [542, 248] on button "Yes" at bounding box center [539, 248] width 34 height 18
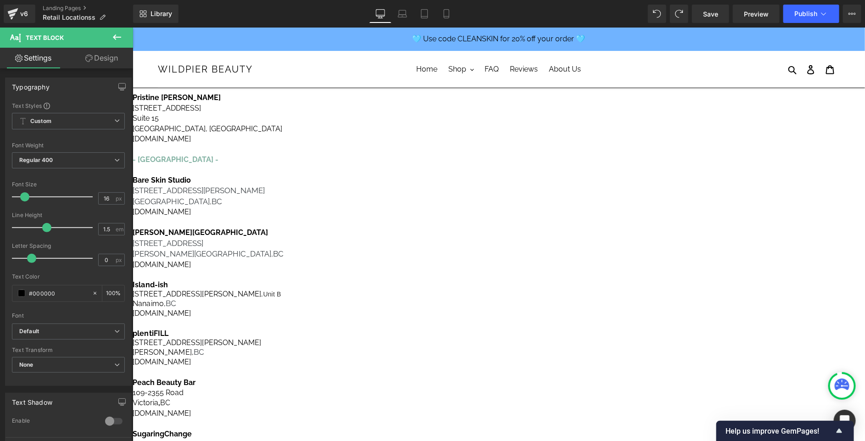
scroll to position [309, 0]
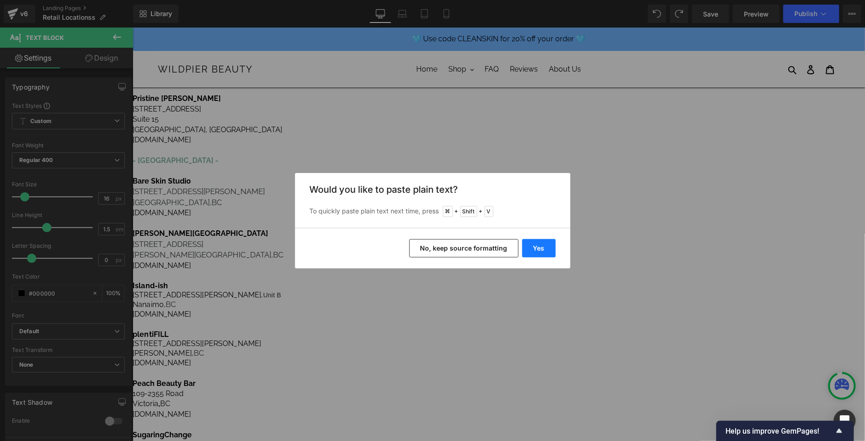
click at [540, 243] on button "Yes" at bounding box center [539, 248] width 34 height 18
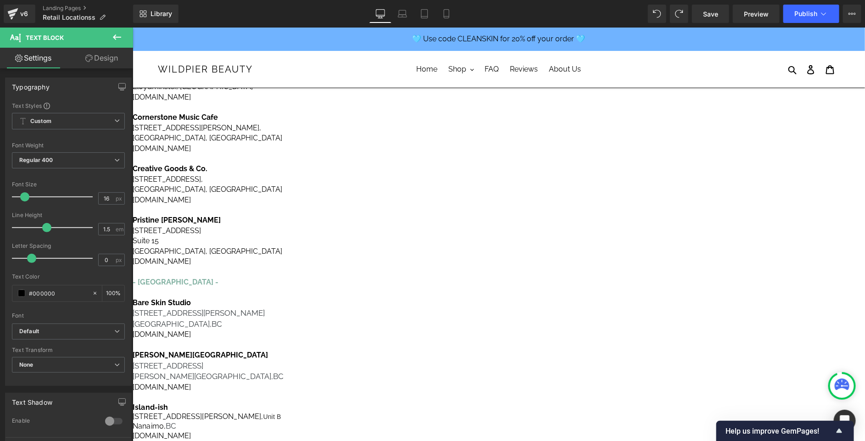
scroll to position [204, 0]
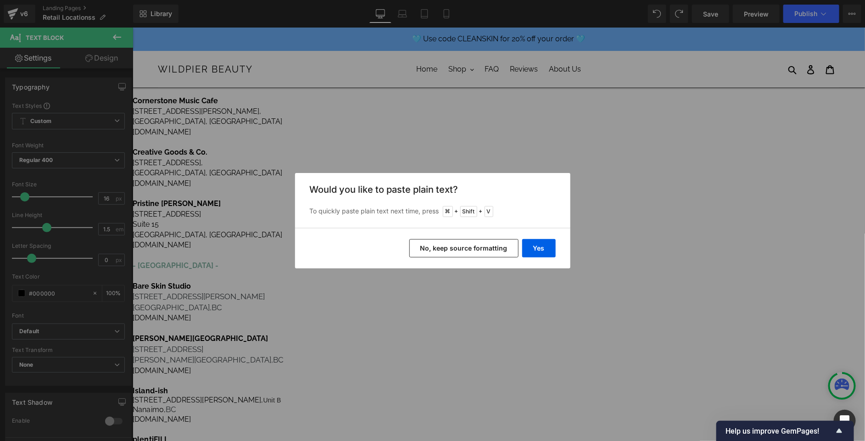
click at [458, 249] on button "No, keep source formatting" at bounding box center [463, 248] width 109 height 18
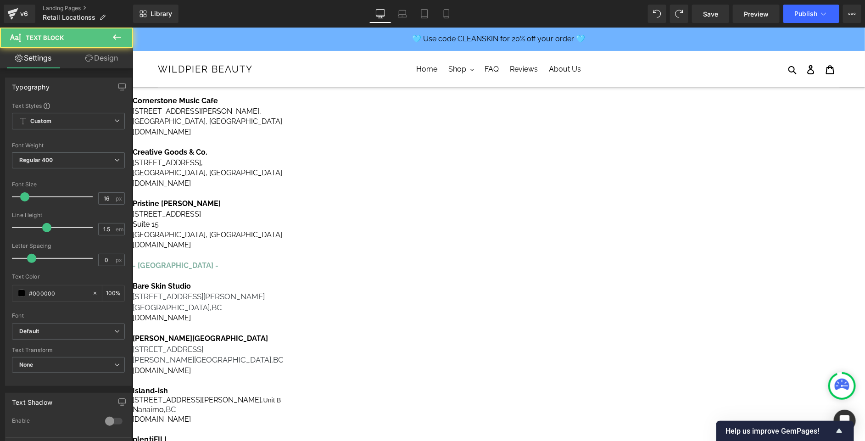
drag, startPoint x: 668, startPoint y: 288, endPoint x: 694, endPoint y: 285, distance: 26.4
drag, startPoint x: 709, startPoint y: 328, endPoint x: 647, endPoint y: 318, distance: 62.4
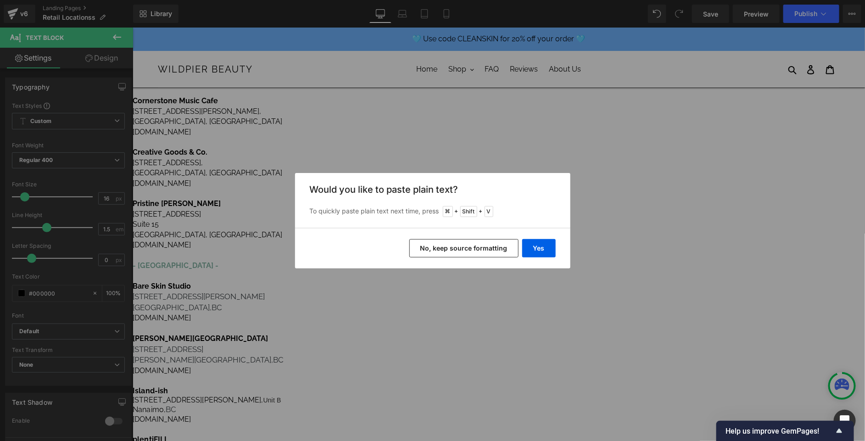
click at [495, 250] on button "No, keep source formatting" at bounding box center [463, 248] width 109 height 18
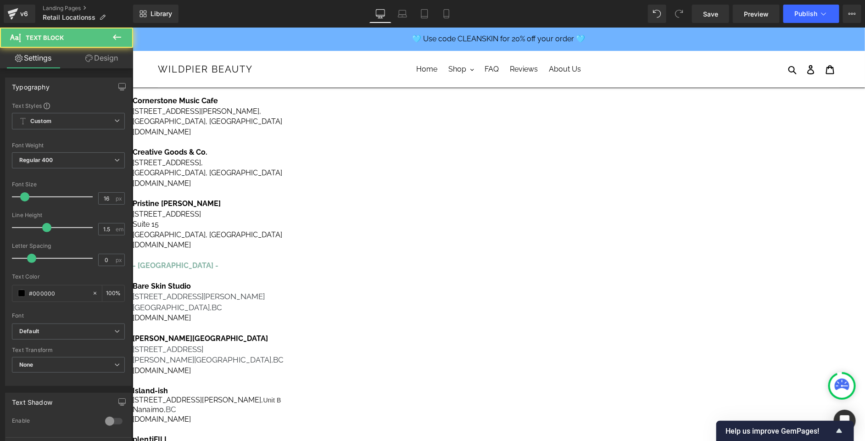
drag, startPoint x: 708, startPoint y: 305, endPoint x: 654, endPoint y: 308, distance: 54.2
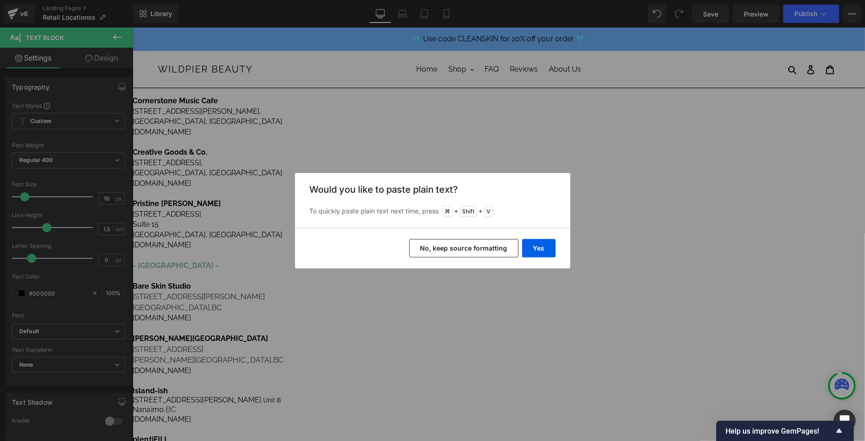
click at [492, 249] on button "No, keep source formatting" at bounding box center [463, 248] width 109 height 18
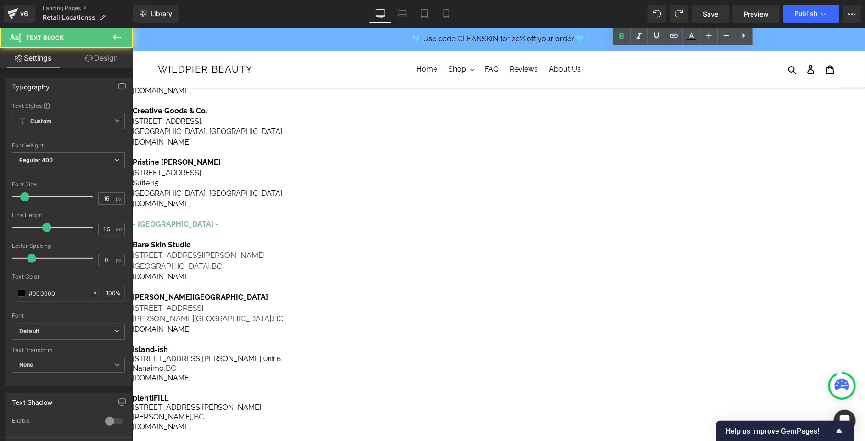
scroll to position [299, 0]
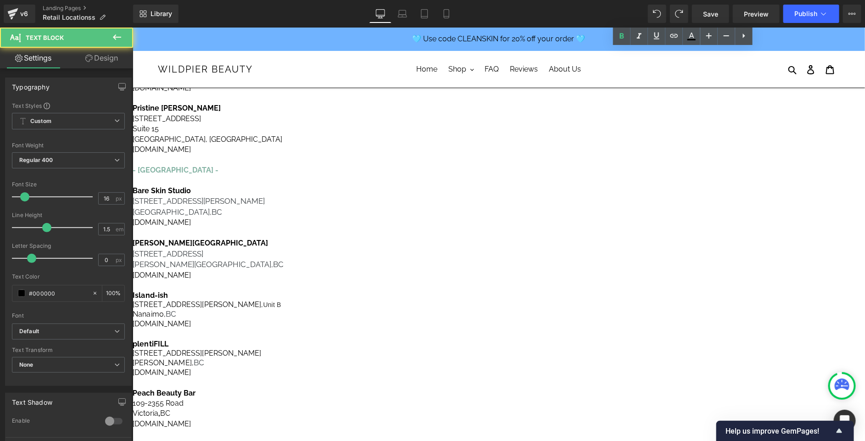
drag, startPoint x: 708, startPoint y: 210, endPoint x: 656, endPoint y: 210, distance: 51.4
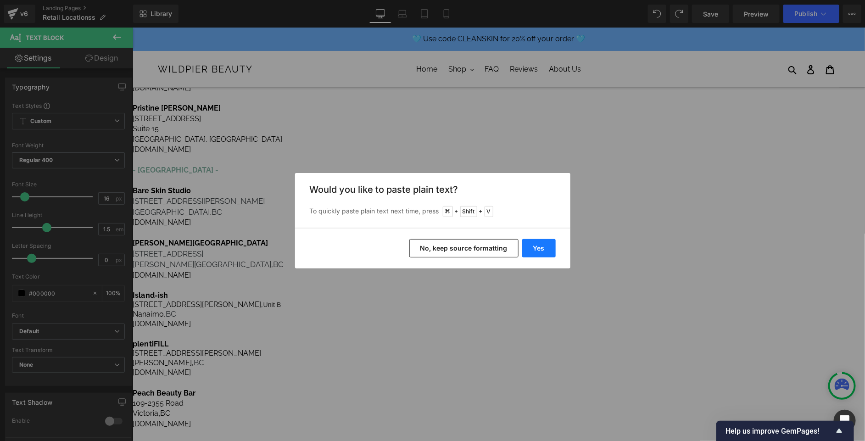
click at [540, 248] on button "Yes" at bounding box center [539, 248] width 34 height 18
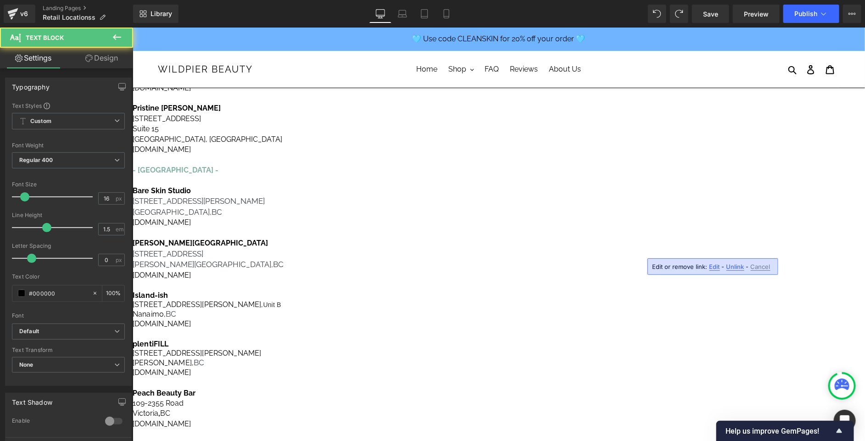
drag, startPoint x: 643, startPoint y: 248, endPoint x: 607, endPoint y: 248, distance: 36.3
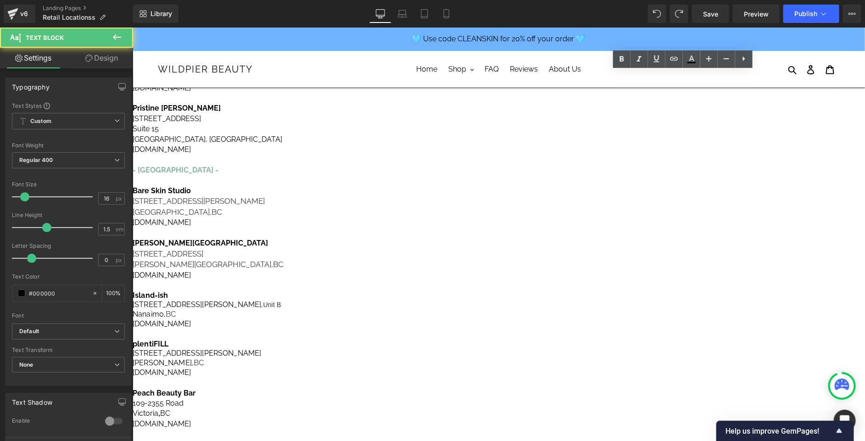
click at [676, 61] on icon at bounding box center [674, 59] width 8 height 4
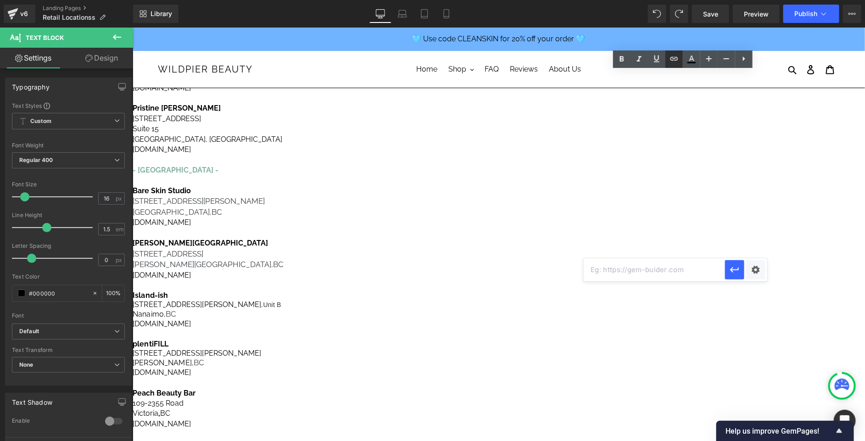
click at [676, 60] on icon at bounding box center [674, 59] width 8 height 4
click at [624, 268] on input "text" at bounding box center [654, 269] width 141 height 23
paste input "[URL][DOMAIN_NAME]"
type input "[URL][DOMAIN_NAME]"
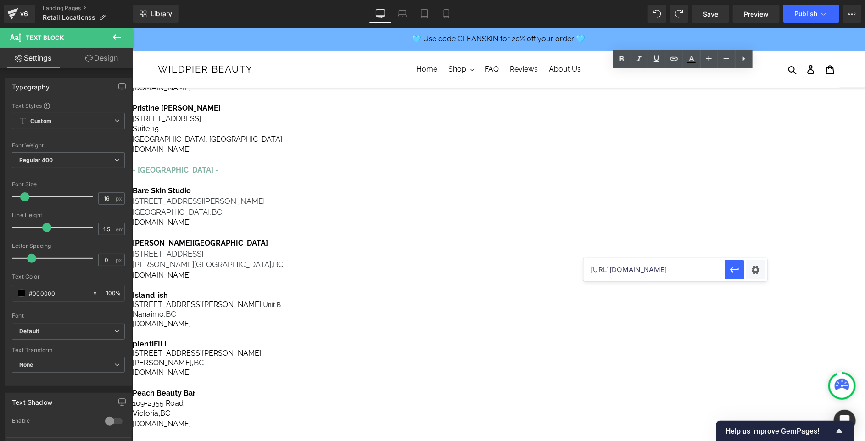
scroll to position [0, 2]
click at [729, 269] on icon "button" at bounding box center [734, 269] width 11 height 11
